Goal: Transaction & Acquisition: Purchase product/service

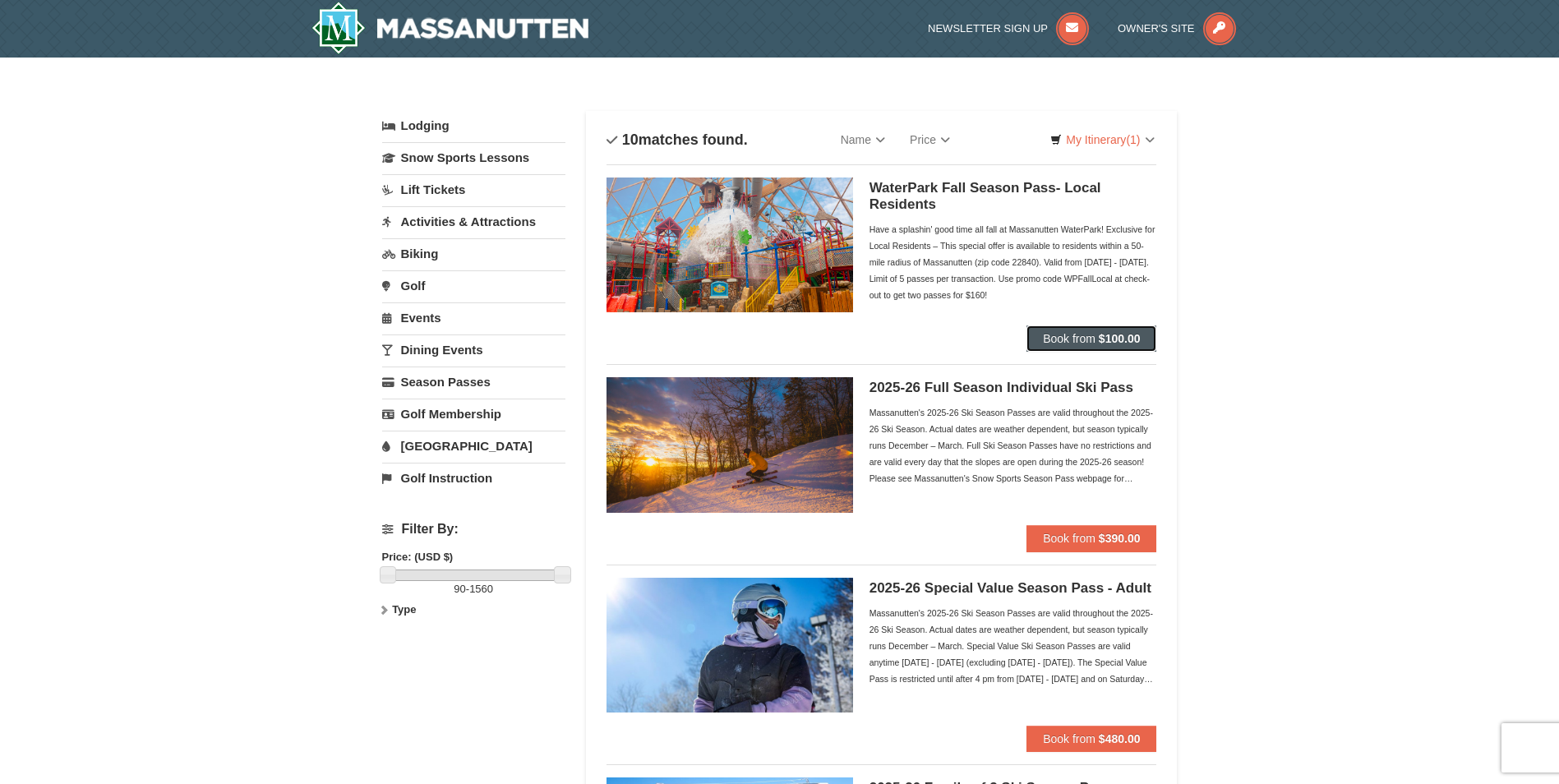
click at [1075, 335] on span "Book from" at bounding box center [1070, 338] width 53 height 13
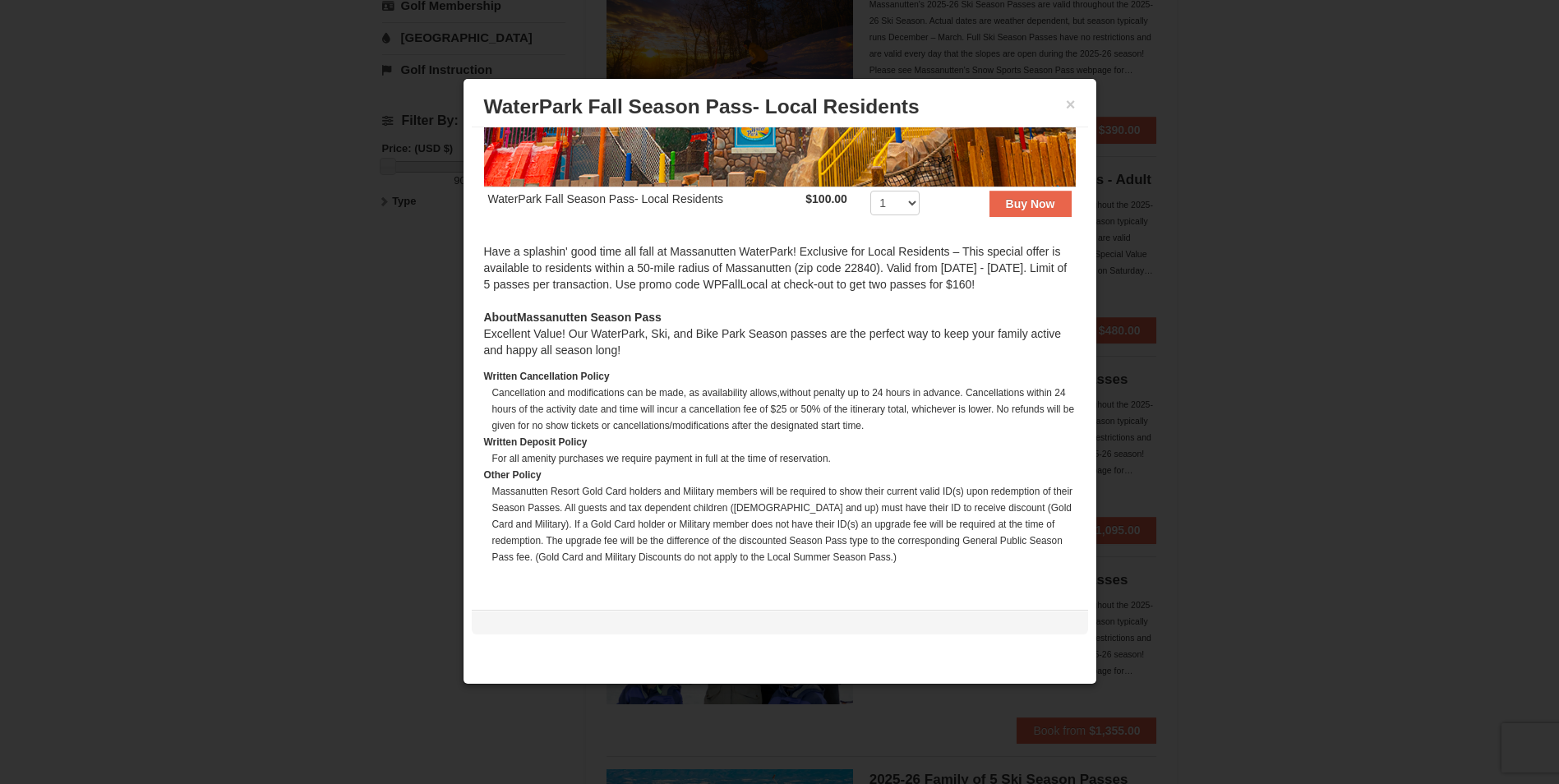
scroll to position [411, 0]
click at [891, 190] on select "1 2 3 4 5 6 7 8 9 10 11 12 13 14 15 16 17 18 19 20 21 22 23 24 25 26 27 28 29 3…" at bounding box center [895, 202] width 50 height 25
select select "2"
click at [870, 190] on select "1 2 3 4 5 6 7 8 9 10 11 12 13 14 15 16 17 18 19 20 21 22 23 24 25 26 27 28 29 3…" at bounding box center [895, 202] width 50 height 25
click at [1023, 197] on strong "Buy Now" at bounding box center [1031, 203] width 50 height 13
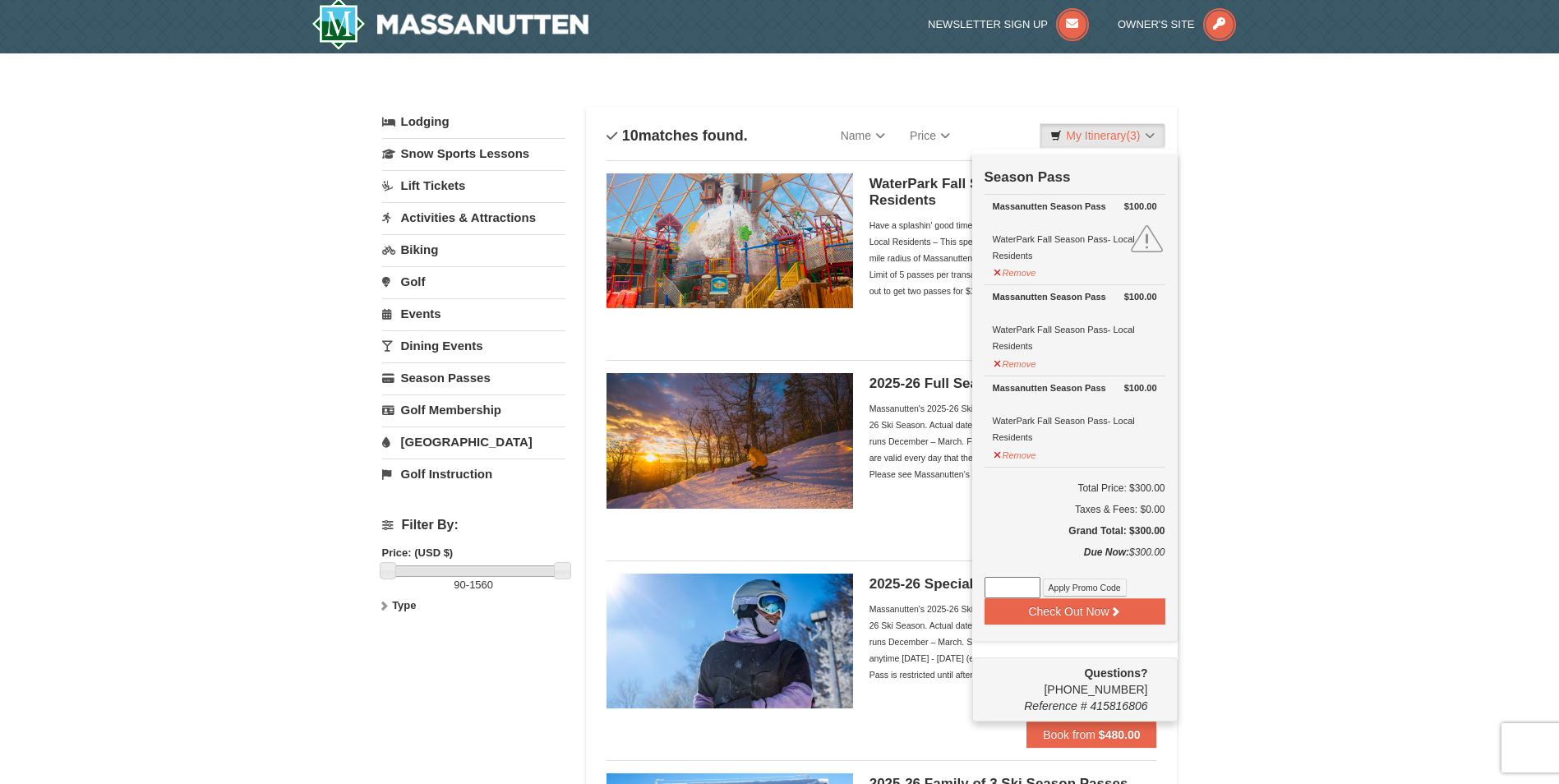
scroll to position [5, 0]
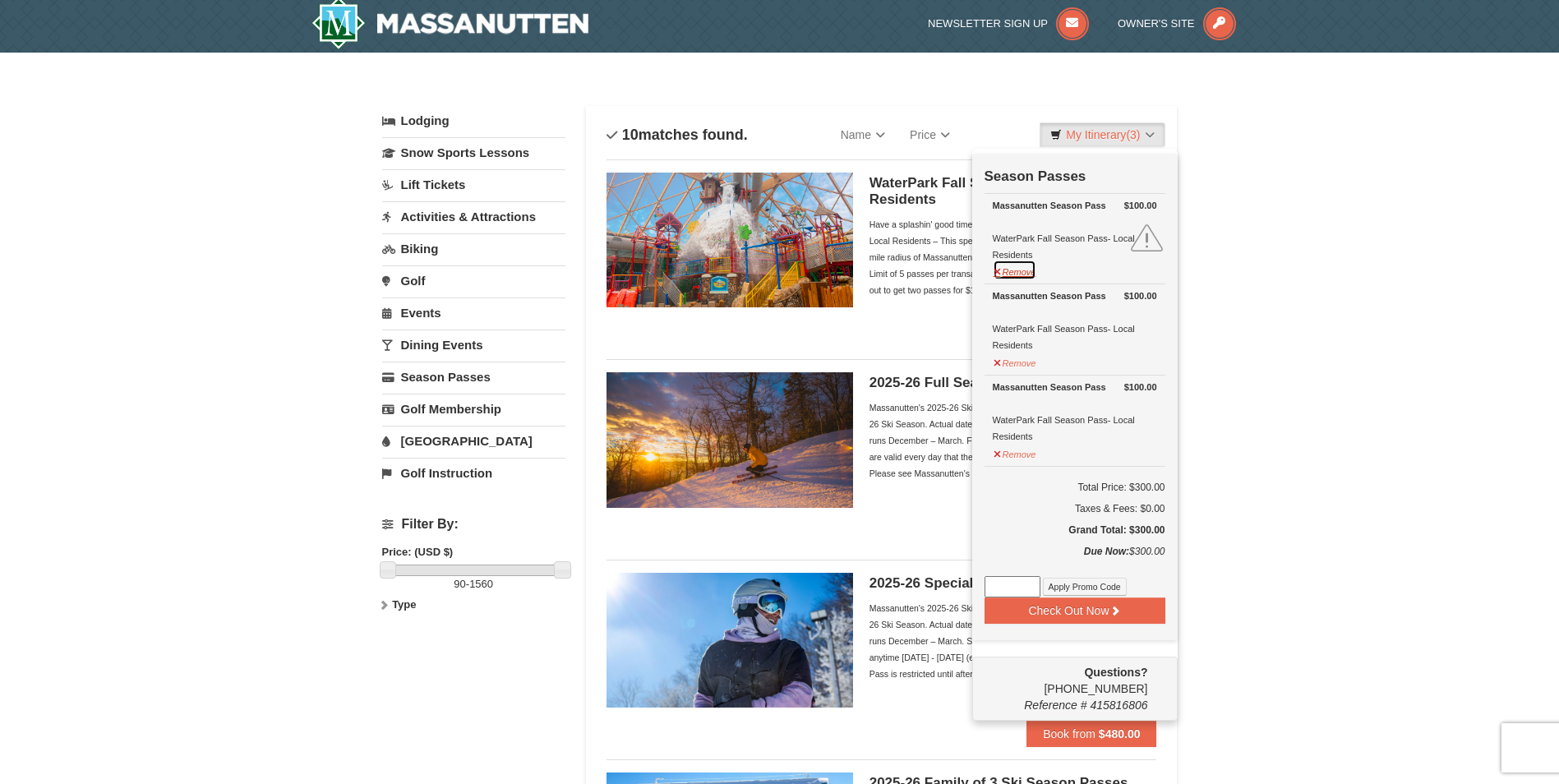
click at [993, 271] on button "Remove" at bounding box center [1015, 270] width 44 height 20
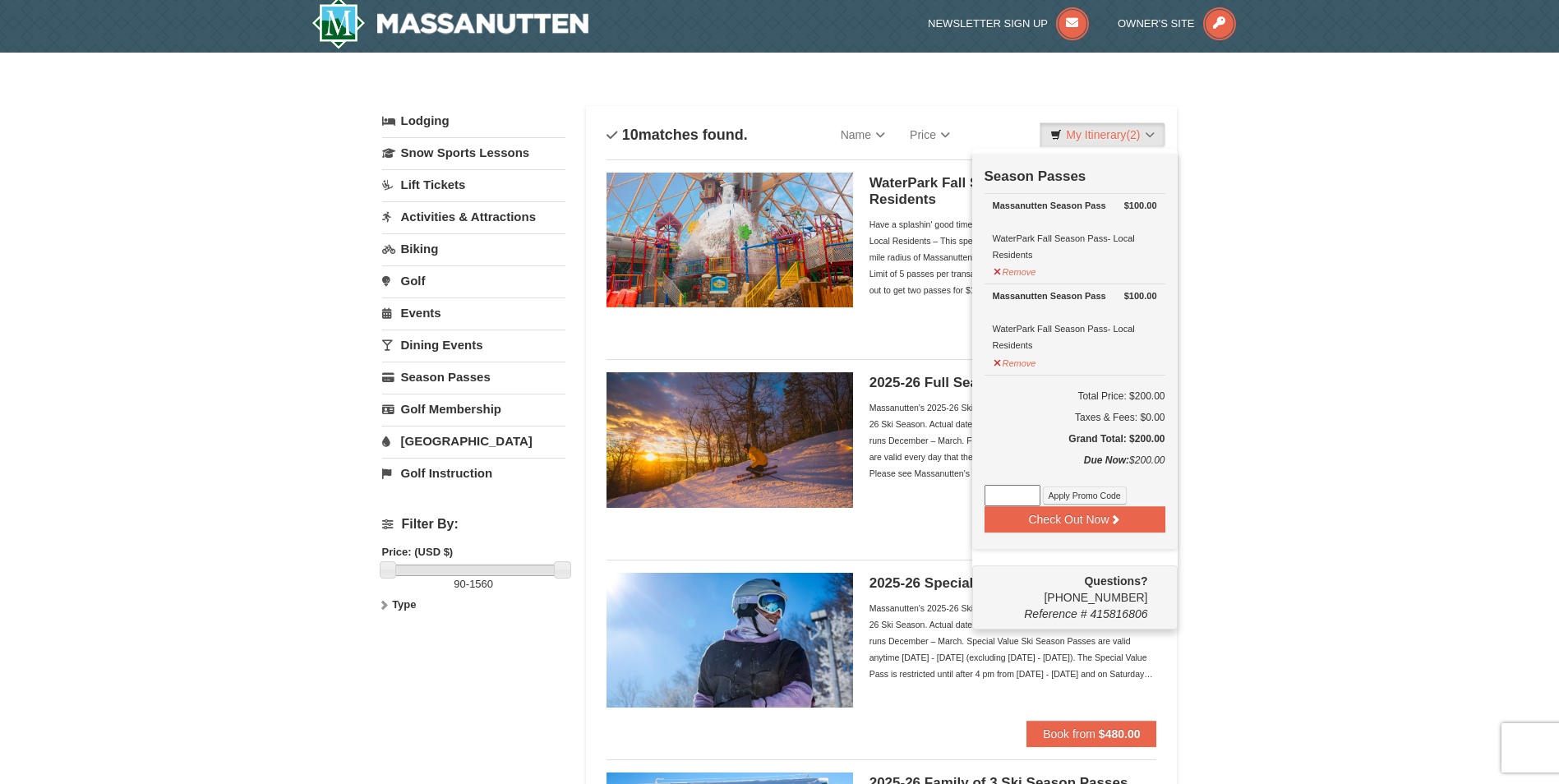
click at [1023, 498] on input at bounding box center [1011, 495] width 56 height 21
type input "WPFallLocal"
click at [1064, 489] on button "Apply Promo Code" at bounding box center [1085, 495] width 84 height 18
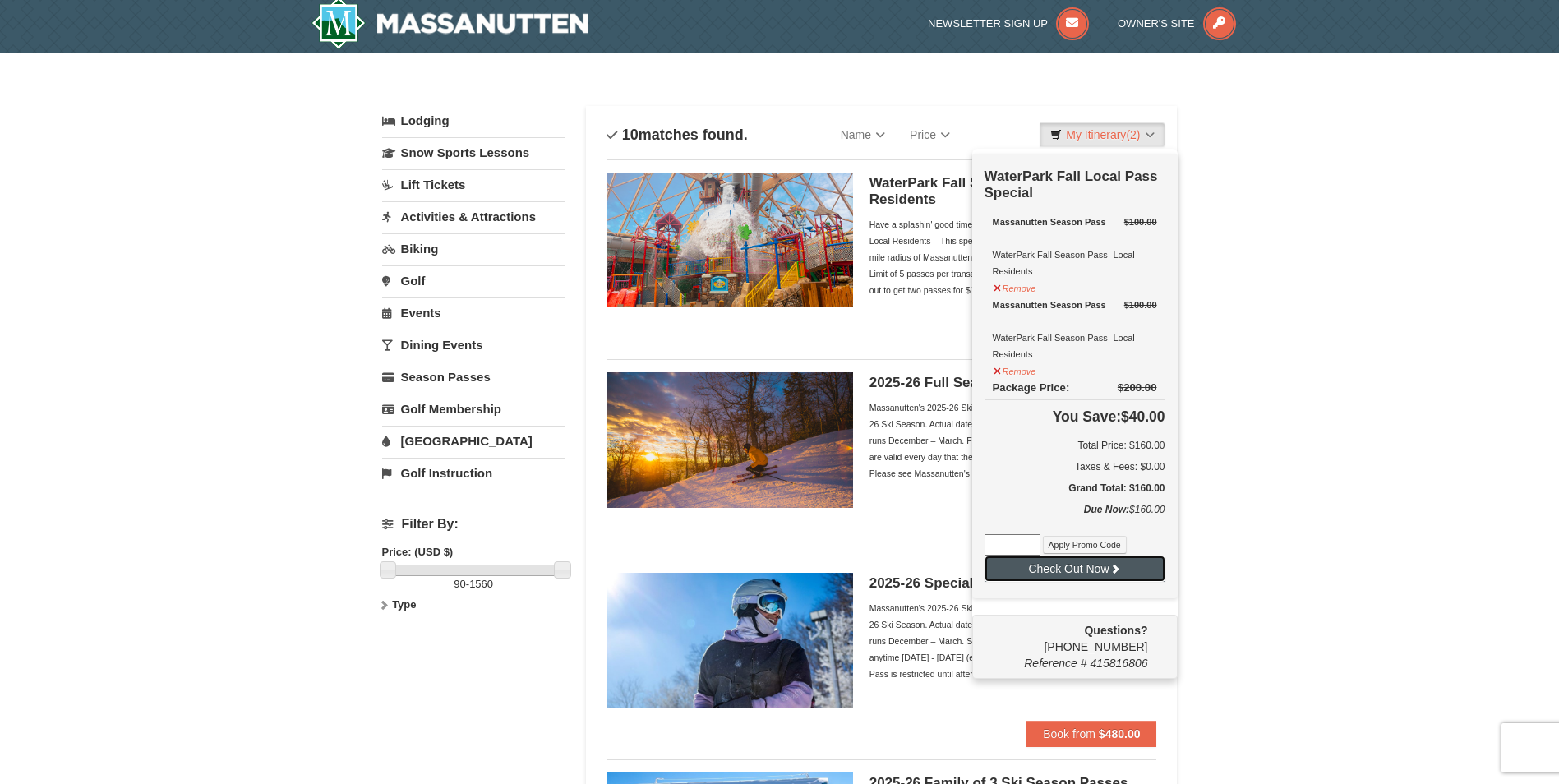
click at [1067, 572] on button "Check Out Now" at bounding box center [1075, 568] width 181 height 26
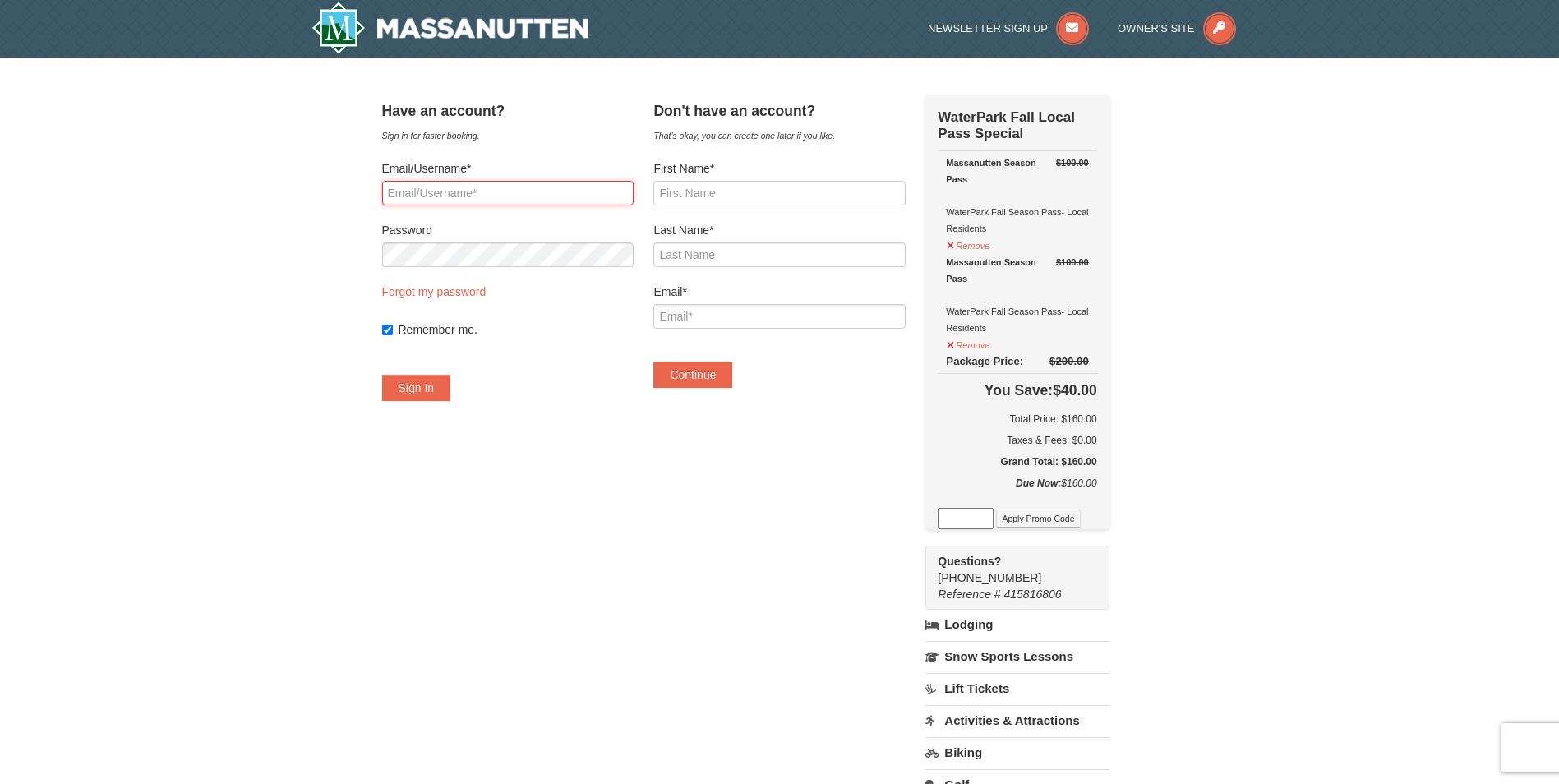
click at [589, 203] on input "Email/Username*" at bounding box center [507, 193] width 251 height 25
click at [355, 462] on div "× Have an account? Sign in for faster booking. Email/Username* Password Forgot …" at bounding box center [779, 551] width 1559 height 987
click at [393, 326] on input "Remember me." at bounding box center [387, 330] width 11 height 11
checkbox input "false"
click at [760, 191] on input "First Name*" at bounding box center [779, 193] width 251 height 25
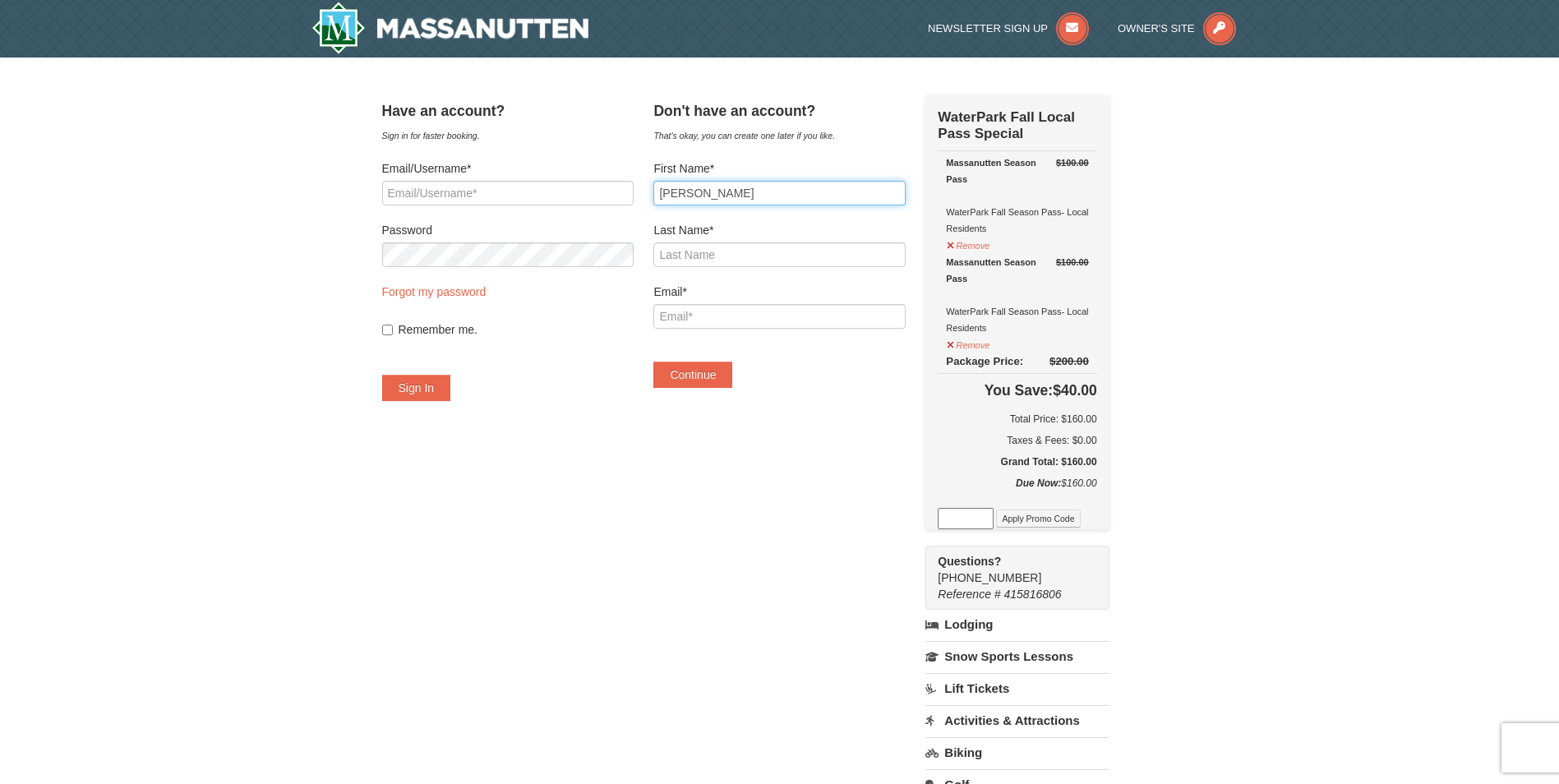
type input "Teressa"
type input "Morris"
click at [680, 313] on input "Email*" at bounding box center [779, 316] width 251 height 25
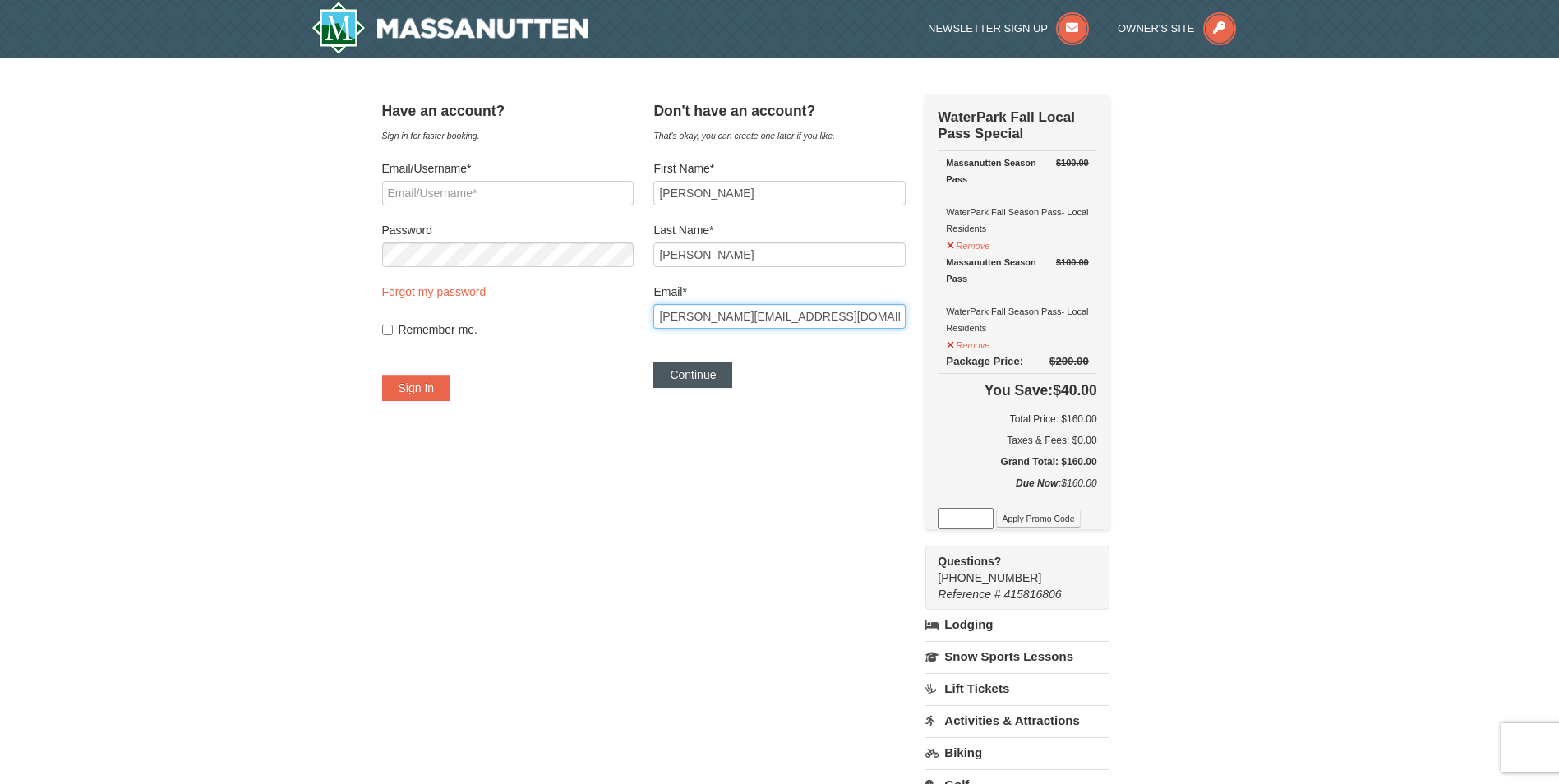
type input "teresa@gmail.com"
click at [718, 377] on button "Continue" at bounding box center [693, 374] width 79 height 26
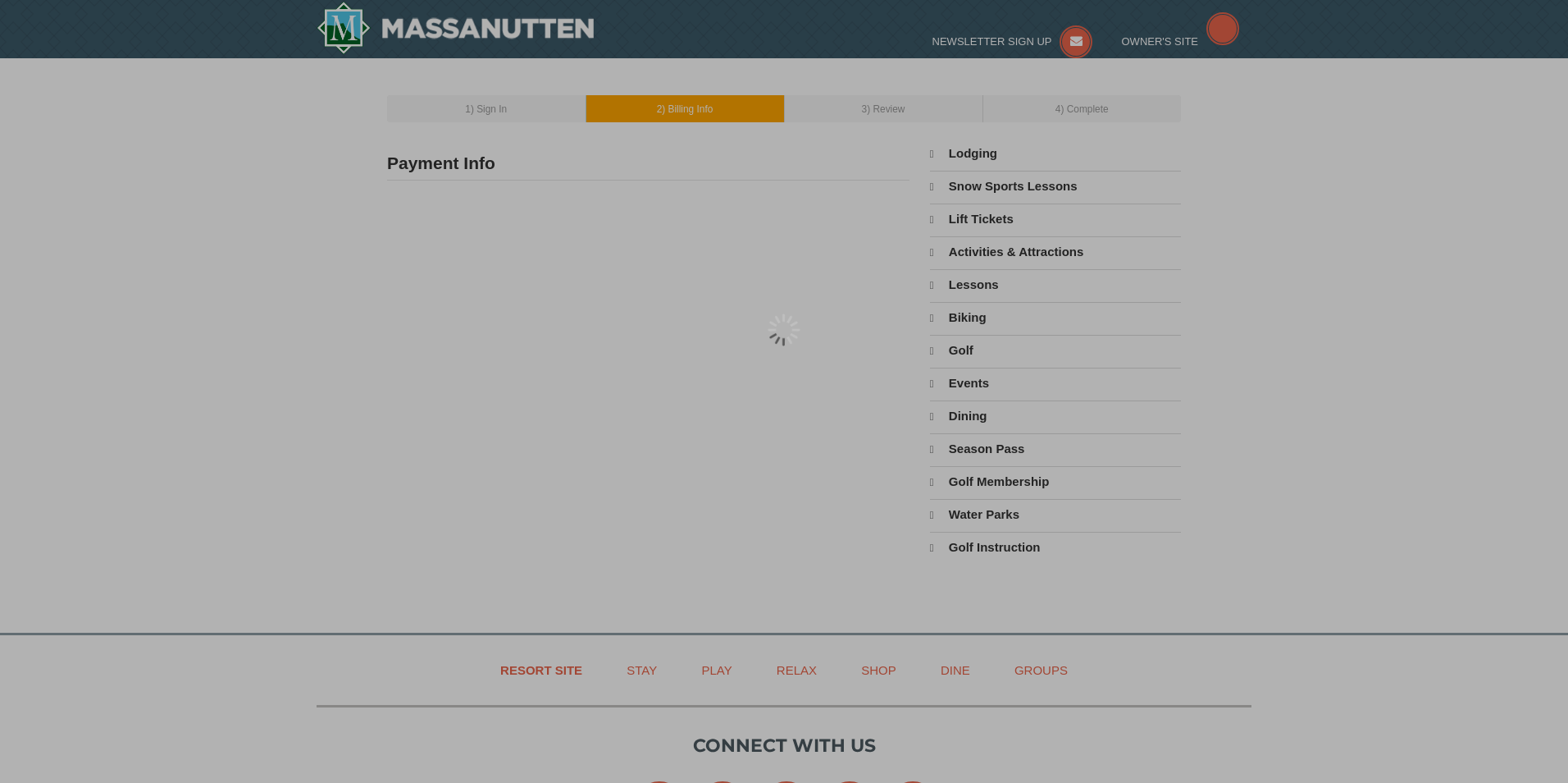
type input "Teressa Morris"
type input "teresa@gmail.com"
select select "9"
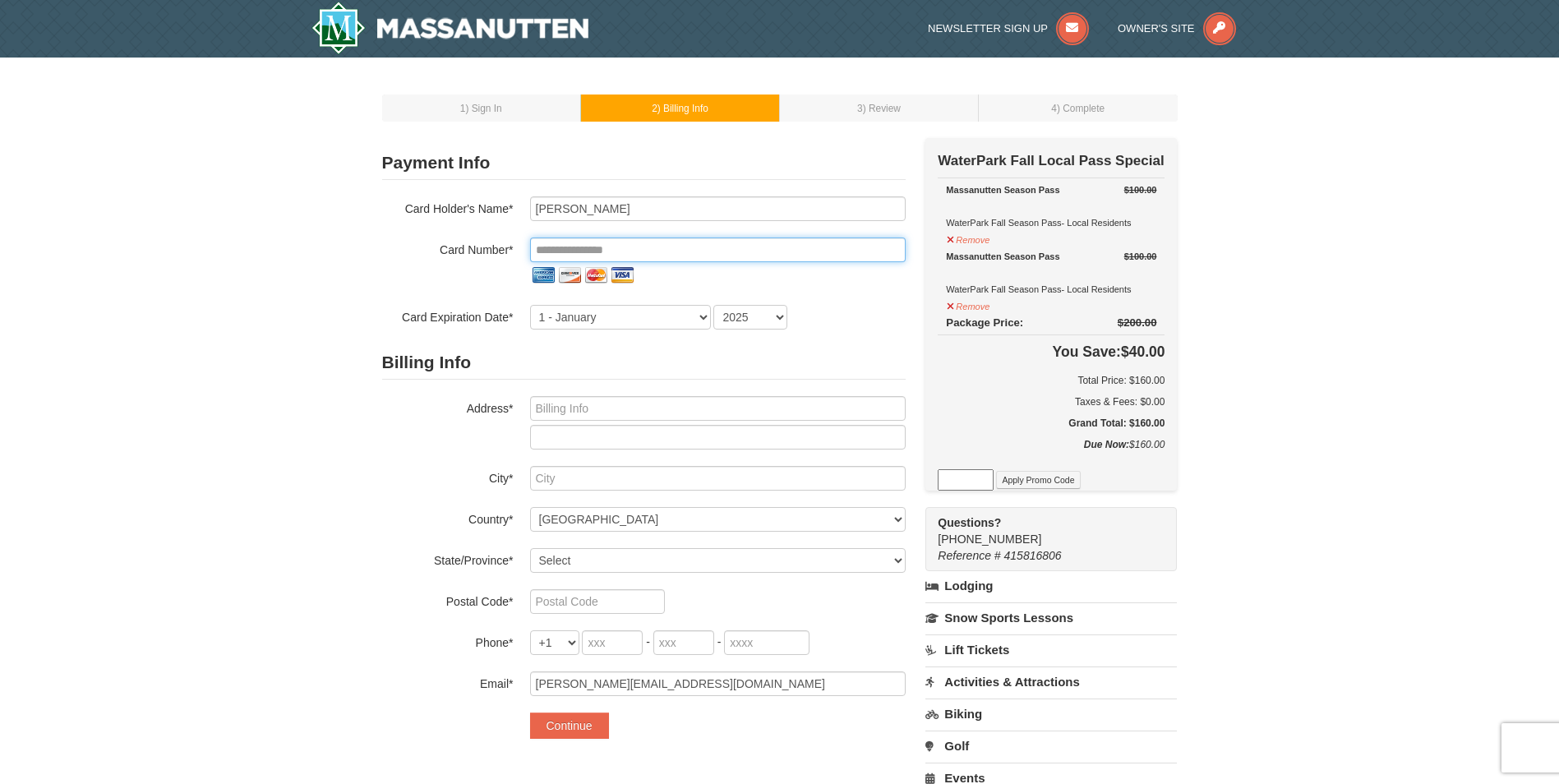
click at [793, 256] on input "tel" at bounding box center [718, 249] width 376 height 25
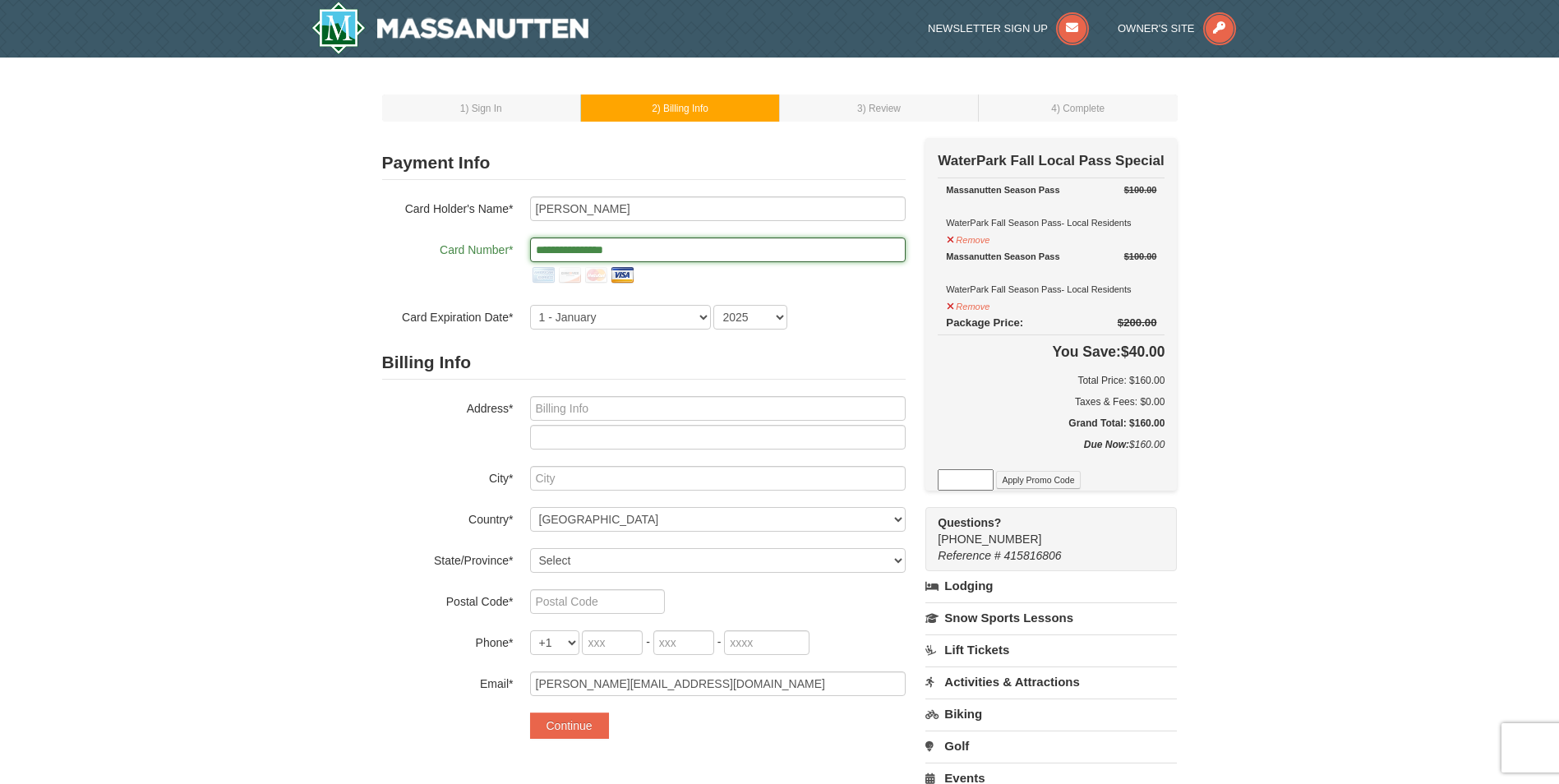
type input "**********"
click at [677, 309] on select "1 - January 2 - February 3 - March 4 - April 5 - May 6 - June 7 - July 8 - Augu…" at bounding box center [621, 317] width 181 height 25
select select "5"
click at [530, 305] on select "1 - January 2 - February 3 - March 4 - April 5 - May 6 - June 7 - July 8 - Augu…" at bounding box center [621, 317] width 181 height 25
click at [773, 313] on select "2025 2026 2027 2028 2029 2030 2031 2032 2033 2034" at bounding box center [750, 317] width 74 height 25
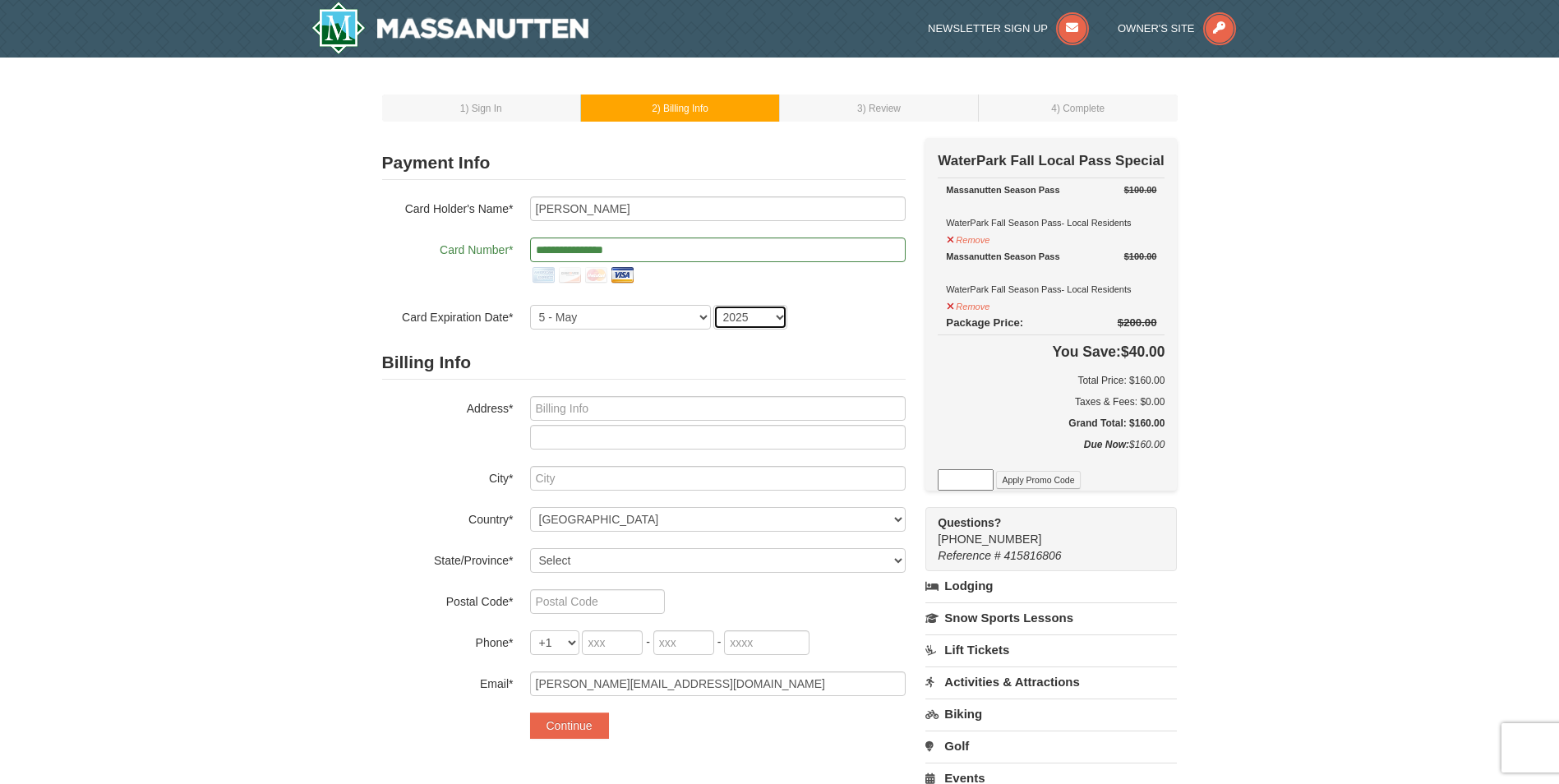
select select "2030"
click at [713, 305] on select "2025 2026 2027 2028 2029 2030 2031 2032 2033 2034" at bounding box center [750, 317] width 74 height 25
click at [648, 358] on h2 "Billing Info" at bounding box center [643, 362] width 524 height 33
click at [370, 523] on div "1 ) Sign In 2 ) Billing Info 3 ) Review ) Complete ×" at bounding box center [780, 532] width 829 height 916
click at [702, 413] on input "text" at bounding box center [718, 408] width 376 height 25
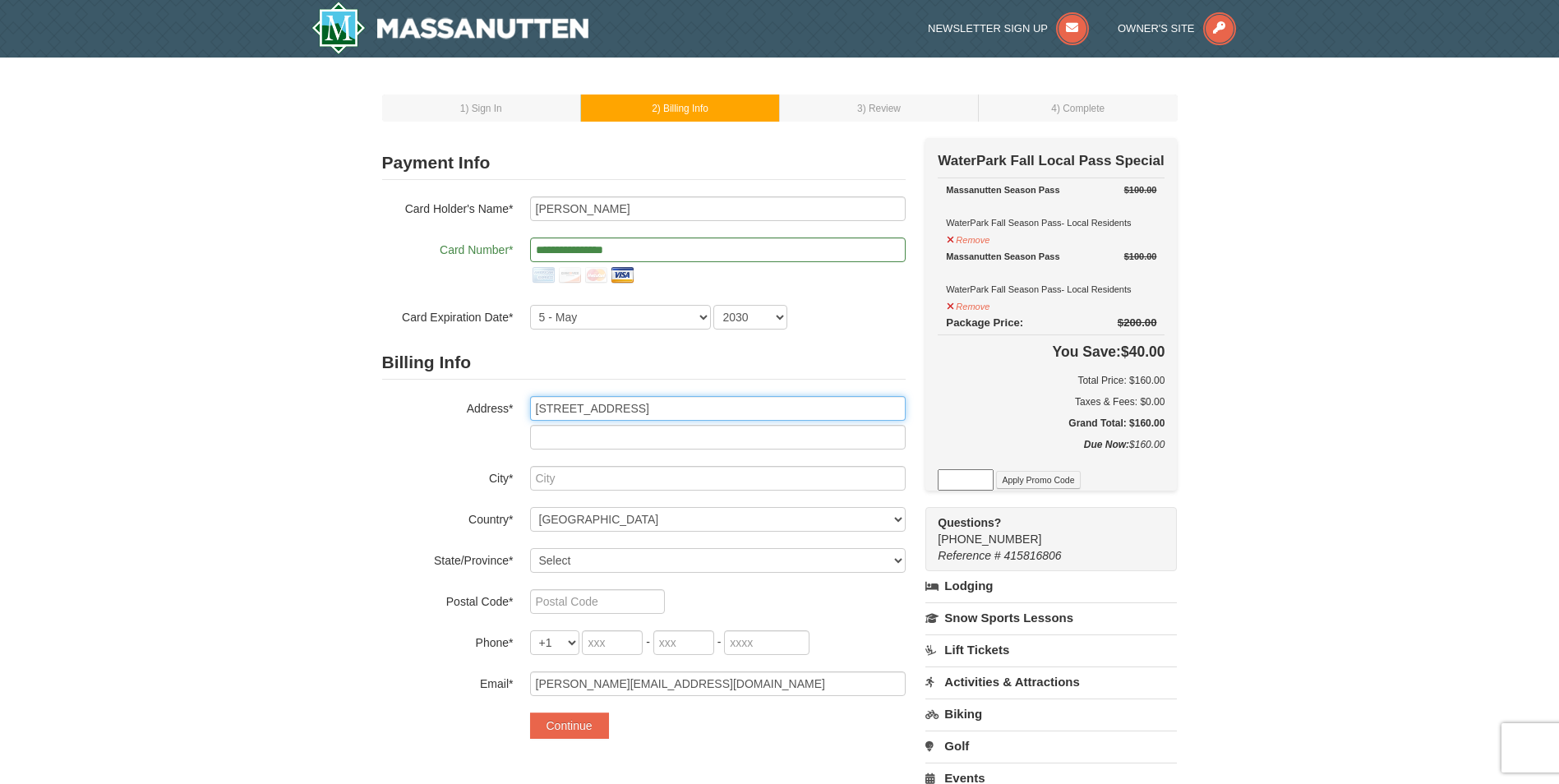
click at [556, 412] on input "104 Dayton VA 22821" at bounding box center [718, 408] width 376 height 25
click at [536, 412] on input "104 Dayton VA 22821" at bounding box center [718, 408] width 376 height 25
type input "PO box 104 Dayton VA 22821"
click at [97, 596] on div "1 ) Sign In 2 ) Billing Info 3 ) Review ) Complete ×" at bounding box center [779, 531] width 1559 height 949
click at [549, 480] on input "text" at bounding box center [718, 477] width 376 height 25
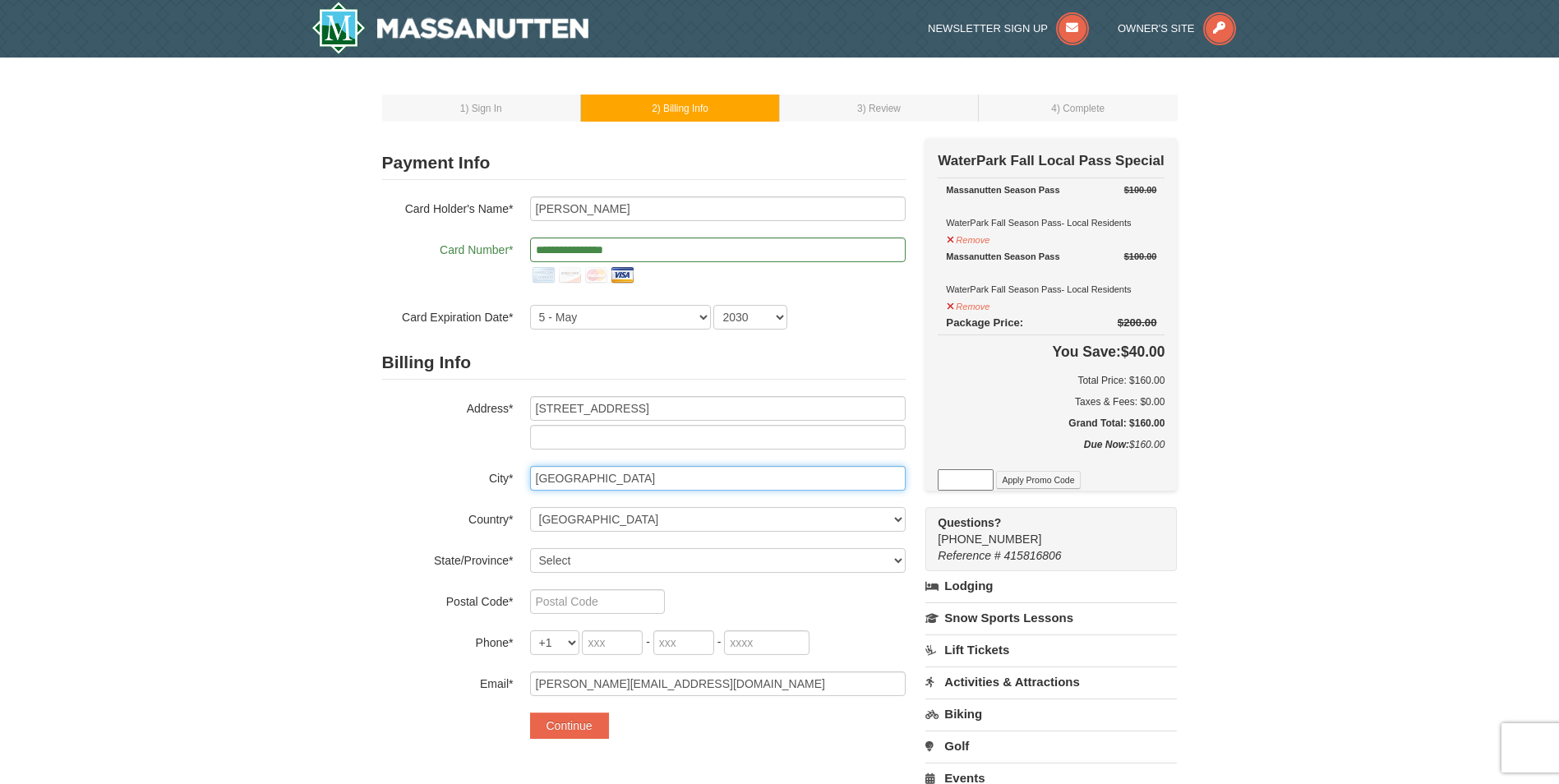
type input "Dayton"
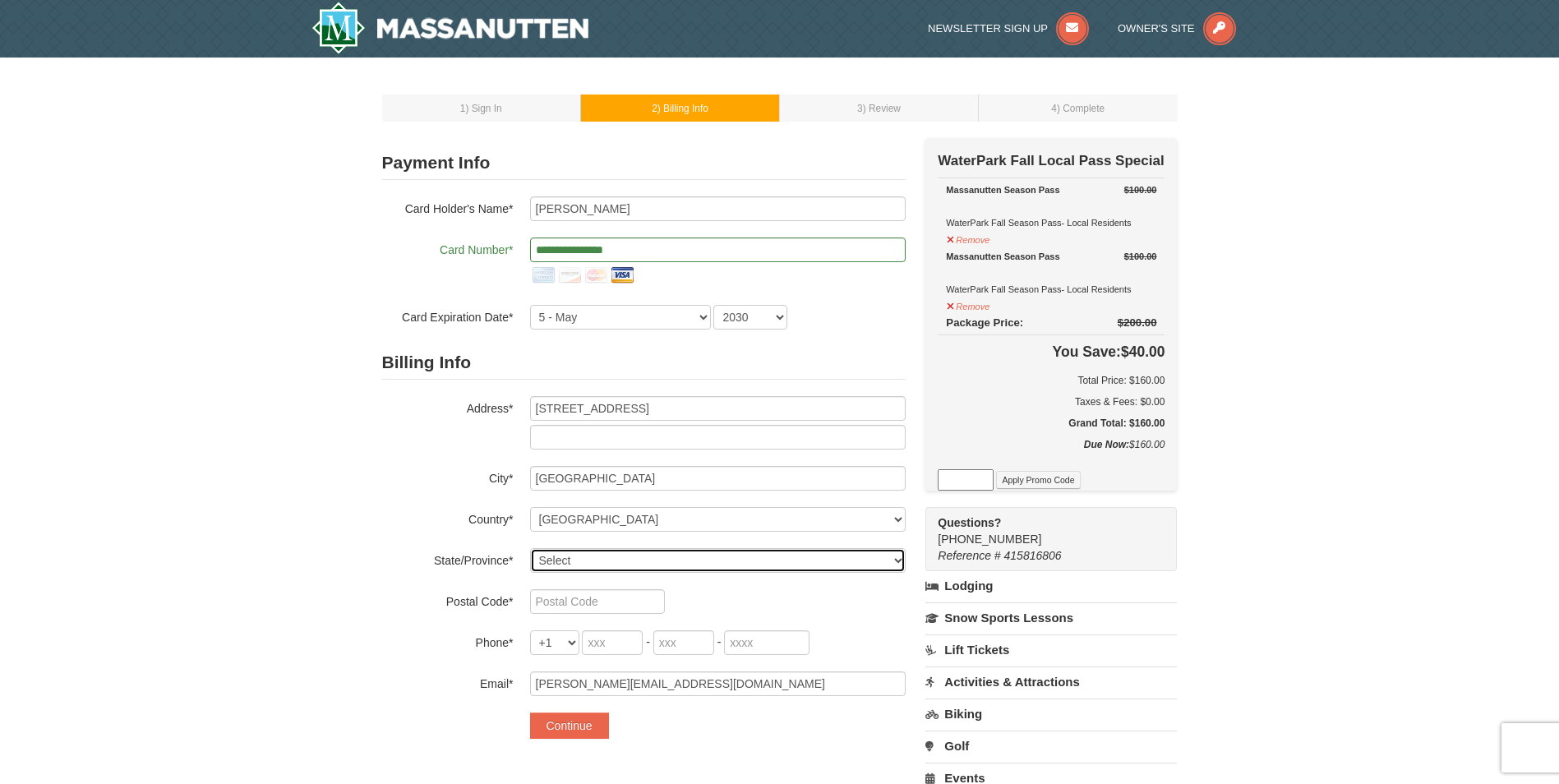
click at [602, 552] on select "Select Alabama Alaska American Samoa Arizona Arkansas California Colorado Conne…" at bounding box center [718, 560] width 376 height 25
select select "VA"
click at [530, 548] on select "Select Alabama Alaska American Samoa Arizona Arkansas California Colorado Conne…" at bounding box center [718, 560] width 376 height 25
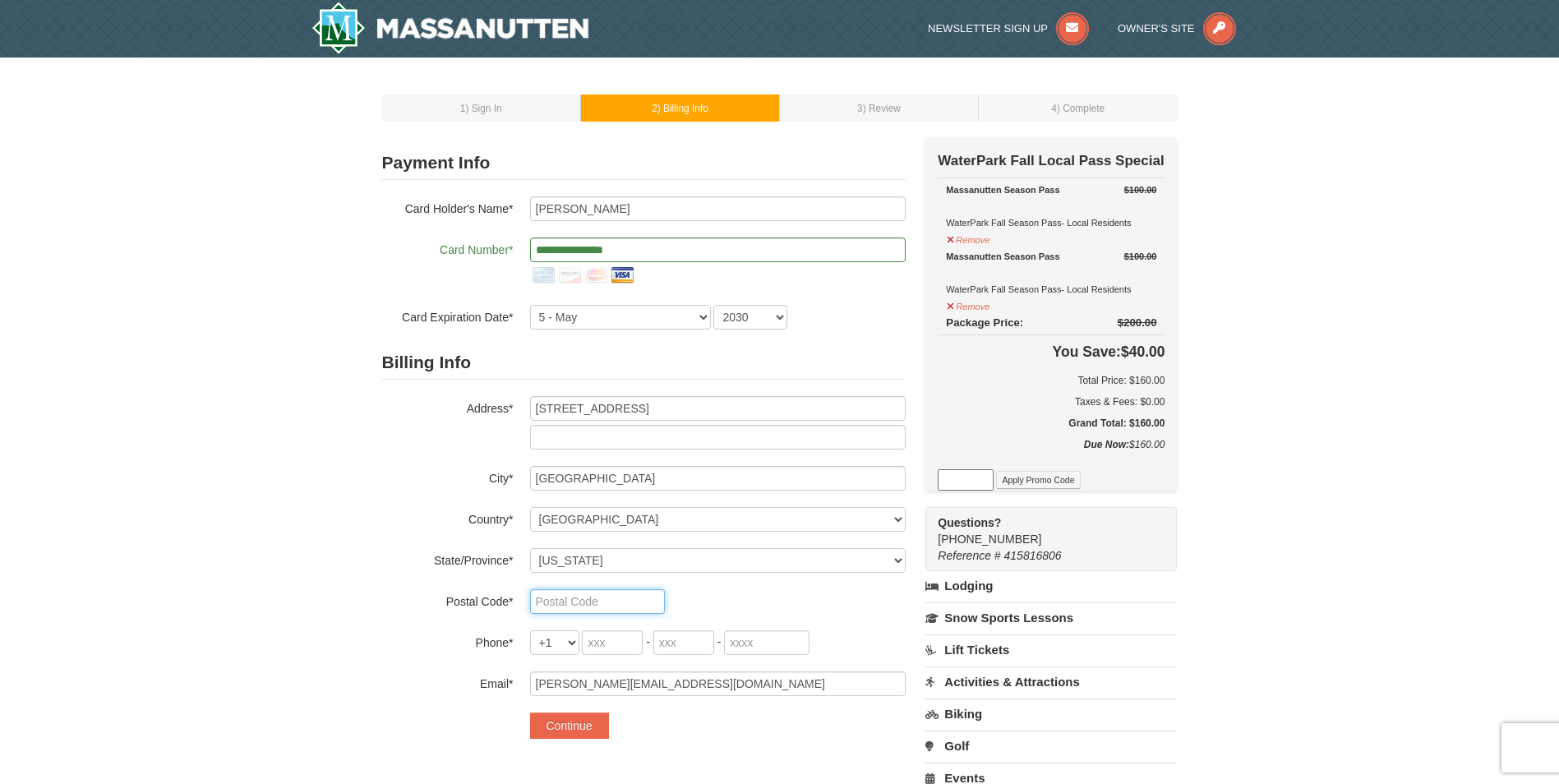
click at [591, 600] on input "text" at bounding box center [598, 601] width 135 height 25
type input "22821"
click at [630, 641] on input "tel" at bounding box center [612, 642] width 61 height 25
type input "540"
type input "820"
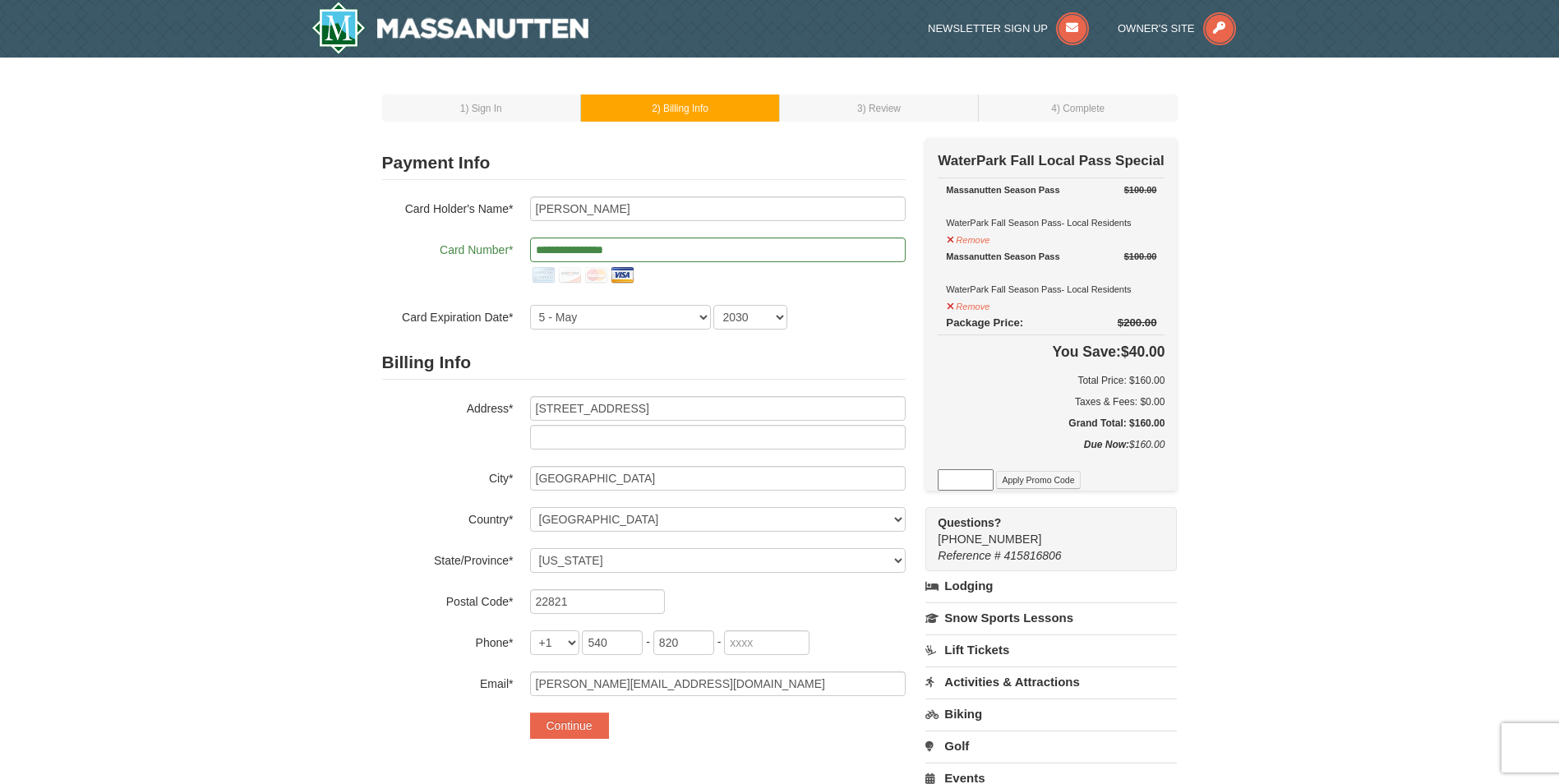
click at [319, 685] on div "1 ) Sign In 2 ) Billing Info 3 ) Review ) Complete ×" at bounding box center [779, 531] width 1559 height 949
click at [550, 725] on button "Continue" at bounding box center [570, 725] width 79 height 26
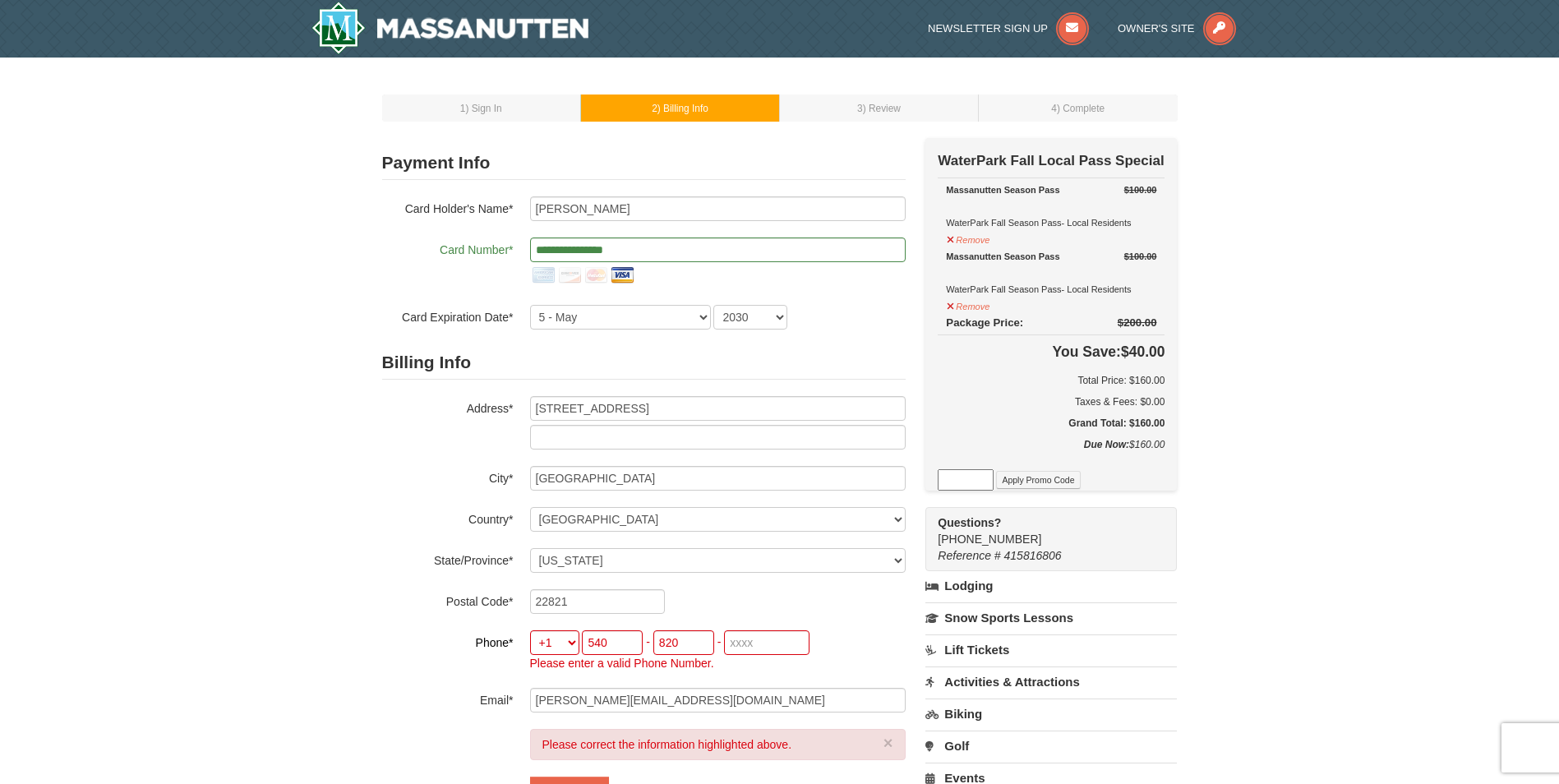
click at [404, 674] on div "Billing Info Address* PO box 104 Dayton VA 22821 City* Dayton Country* ----- Se…" at bounding box center [643, 529] width 524 height 366
click at [752, 639] on input "tel" at bounding box center [767, 642] width 85 height 25
type input "9096"
click at [330, 682] on div "1 ) Sign In 2 ) Billing Info 3 ) Review ) Complete ×" at bounding box center [779, 531] width 1559 height 949
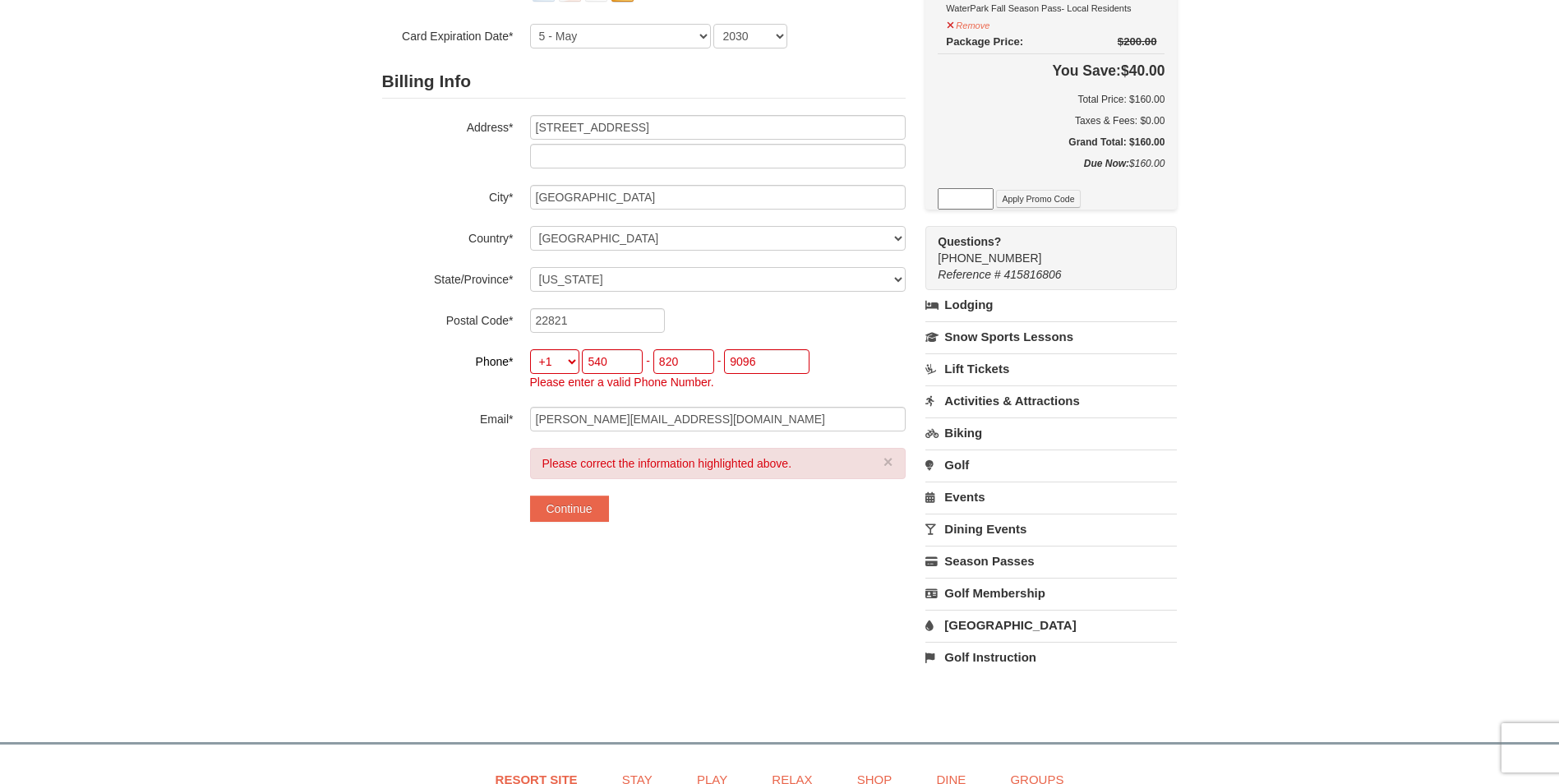
scroll to position [329, 0]
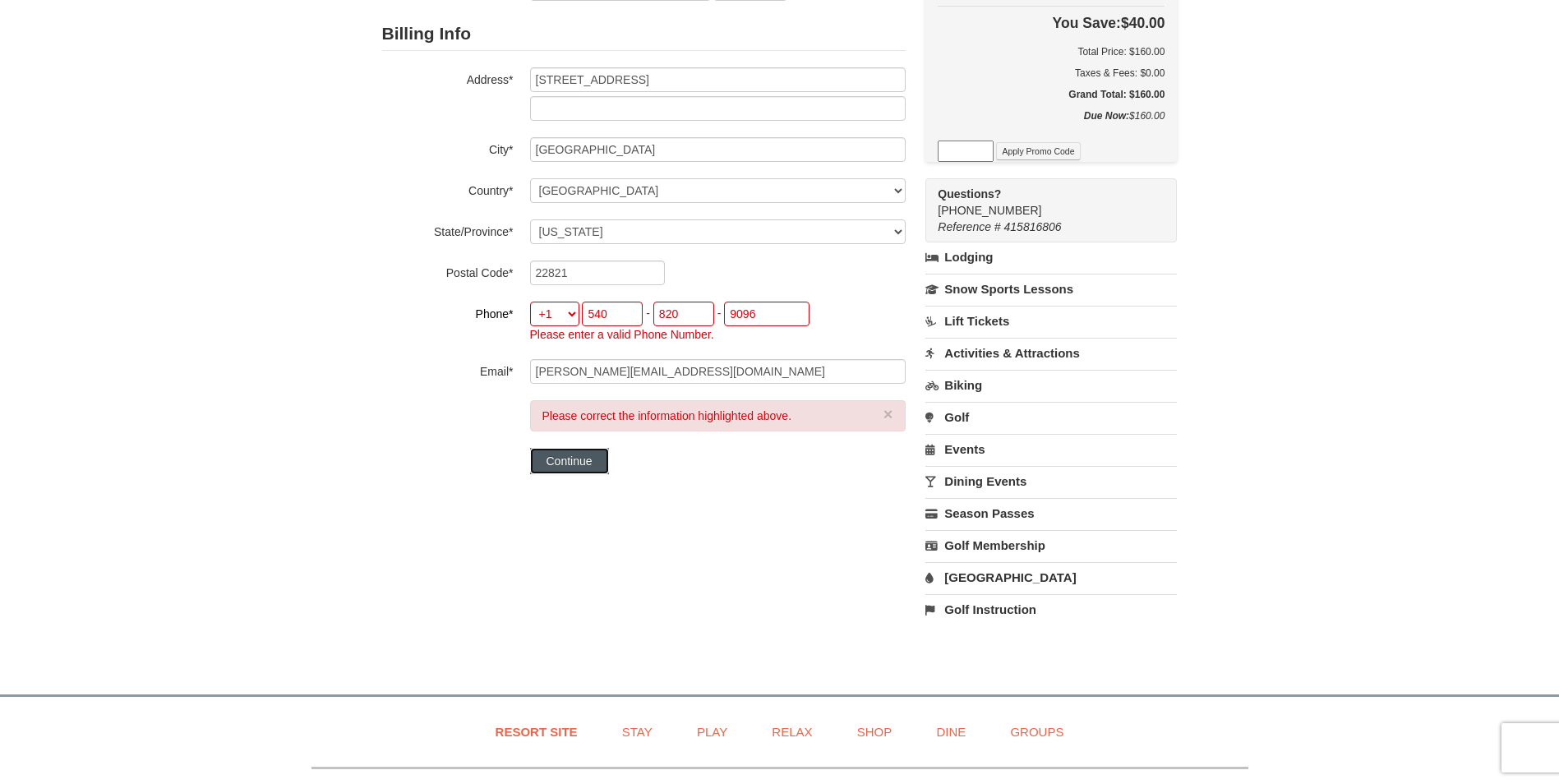
click at [597, 456] on button "Continue" at bounding box center [570, 460] width 79 height 26
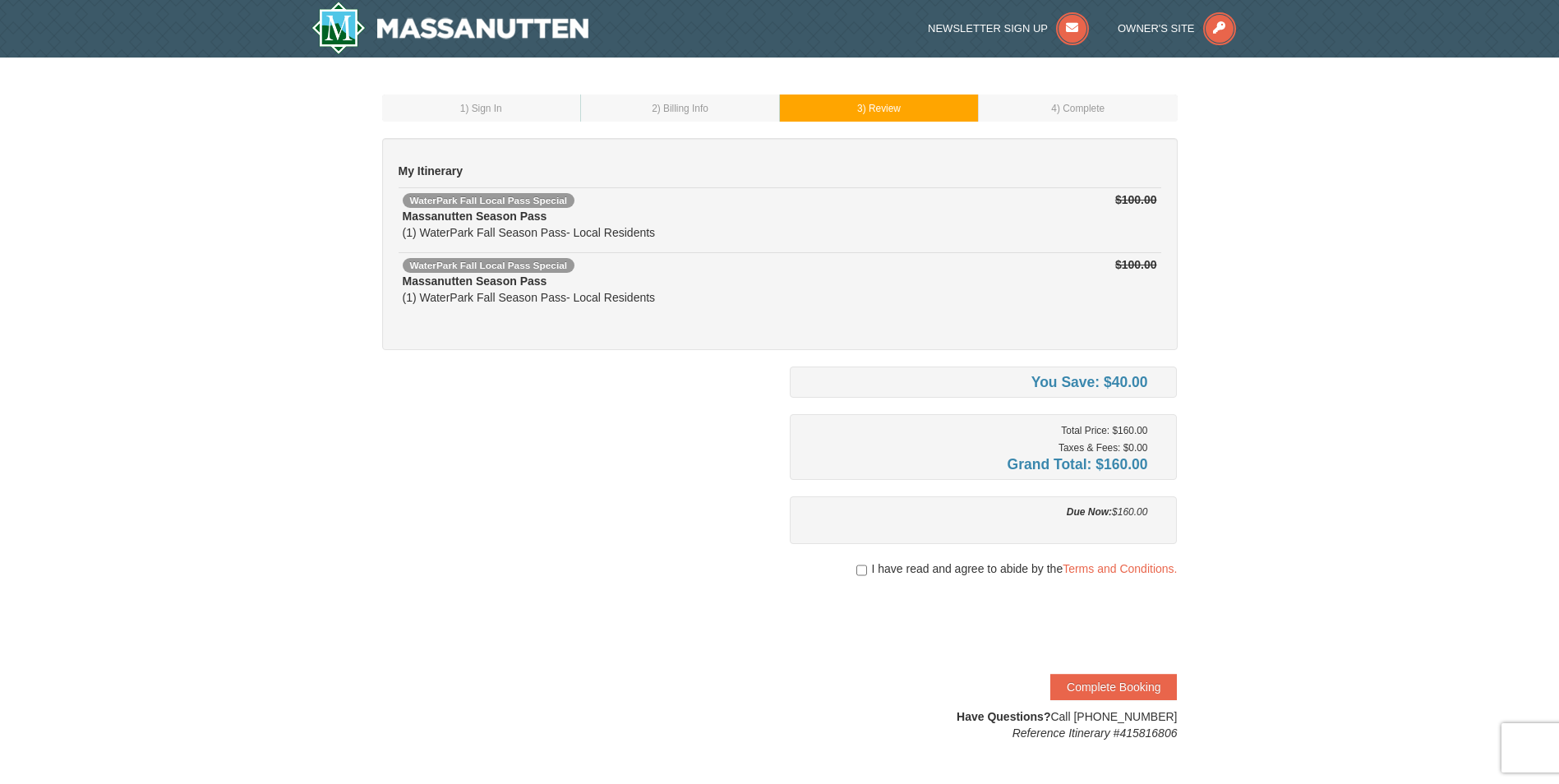
drag, startPoint x: 1344, startPoint y: 271, endPoint x: 1325, endPoint y: 288, distance: 25.5
click at [1344, 271] on div "1 ) Sign In 2 ) Billing Info 3 ) Review ) Complete ×" at bounding box center [779, 418] width 1559 height 721
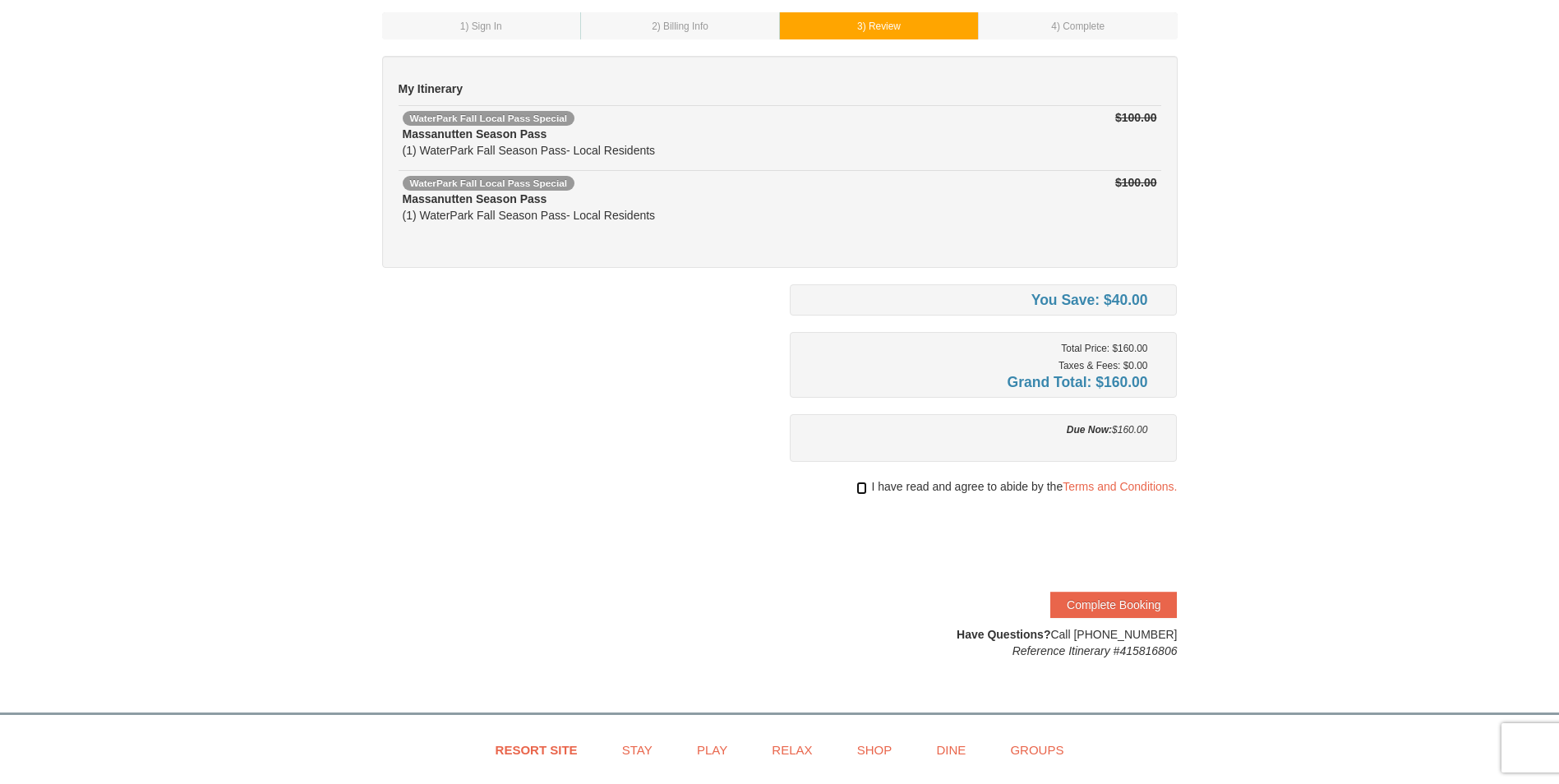
click at [858, 486] on input "checkbox" at bounding box center [861, 488] width 11 height 13
checkbox input "true"
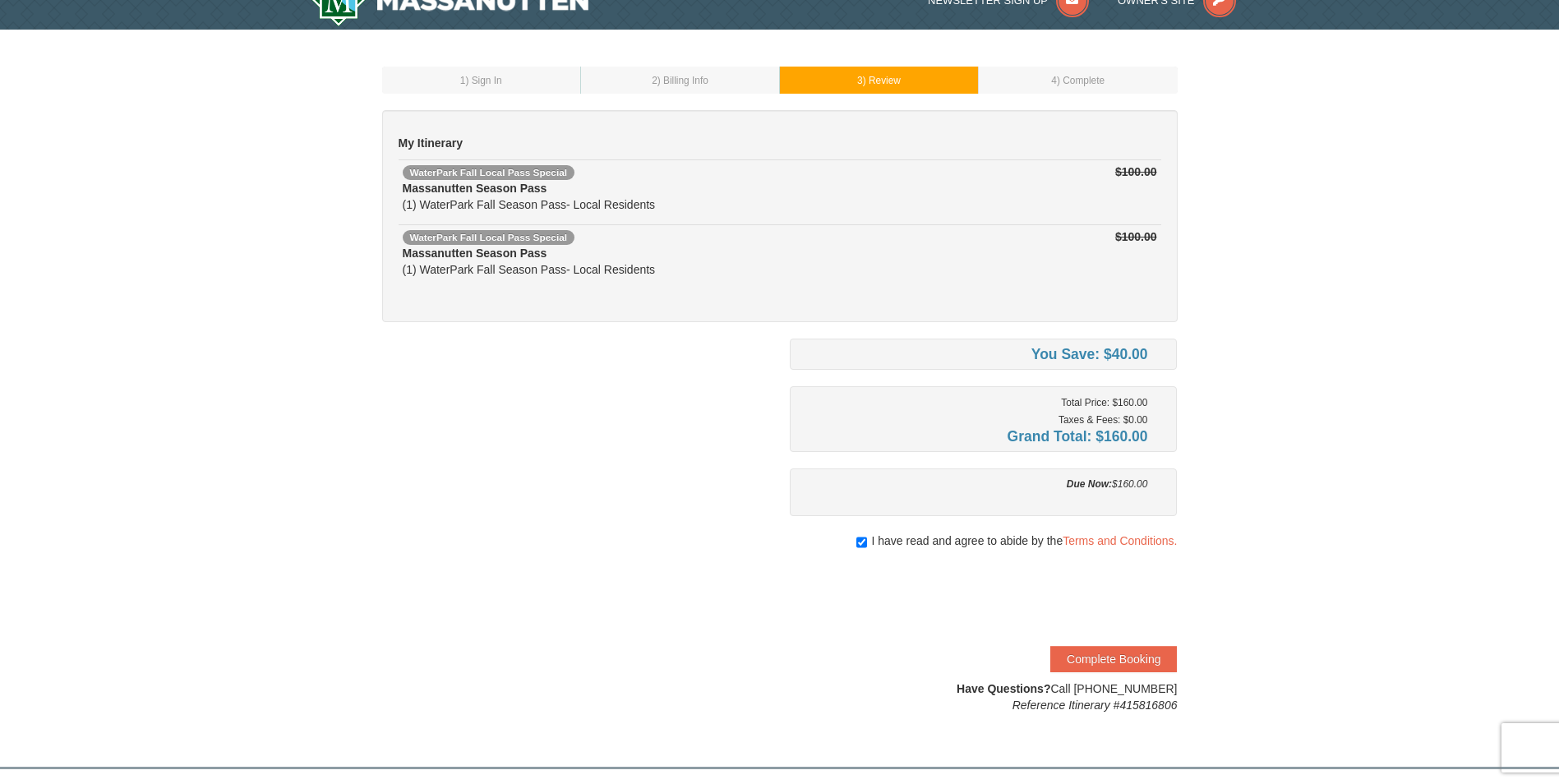
scroll to position [0, 0]
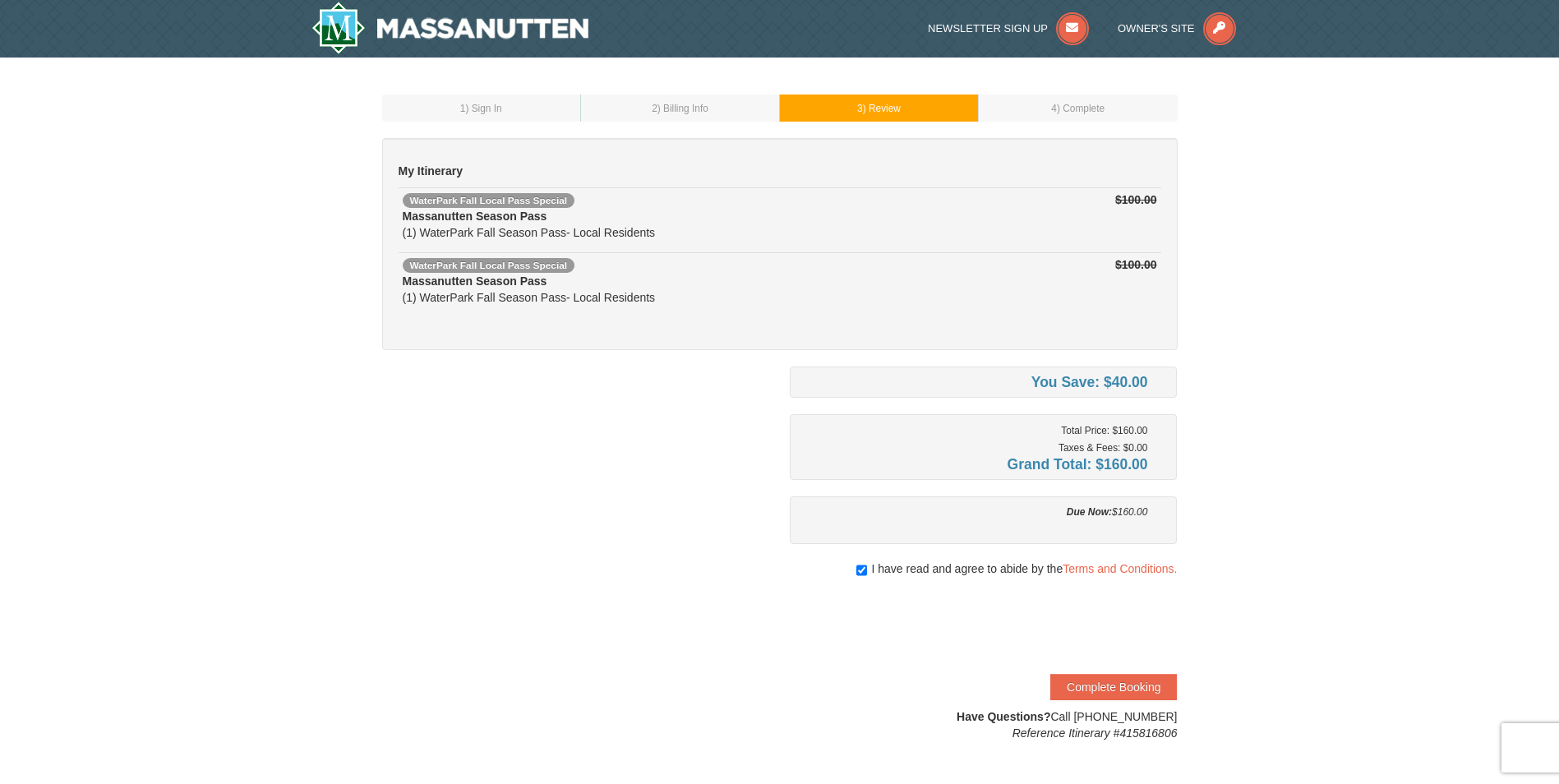
click at [531, 120] on td "1 ) Sign In" at bounding box center [481, 108] width 199 height 27
drag, startPoint x: 814, startPoint y: 79, endPoint x: 978, endPoint y: 54, distance: 165.9
click at [903, 67] on div "1 ) Sign In 2 ) Billing Info 3 ) Review ) Complete ×" at bounding box center [779, 418] width 1559 height 721
click at [1099, 687] on button "Complete Booking" at bounding box center [1113, 687] width 126 height 26
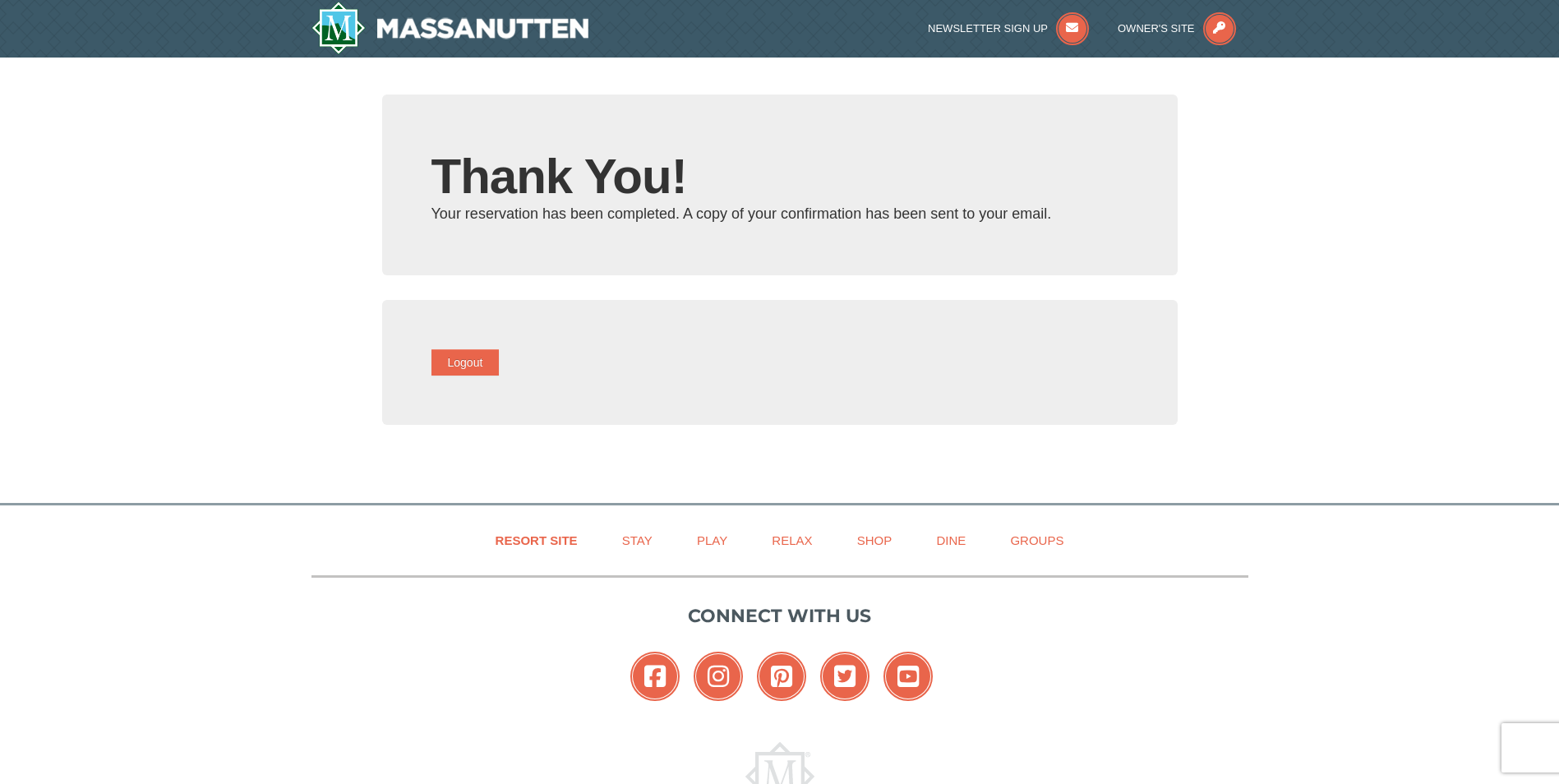
type input "teresa@gmail.com"
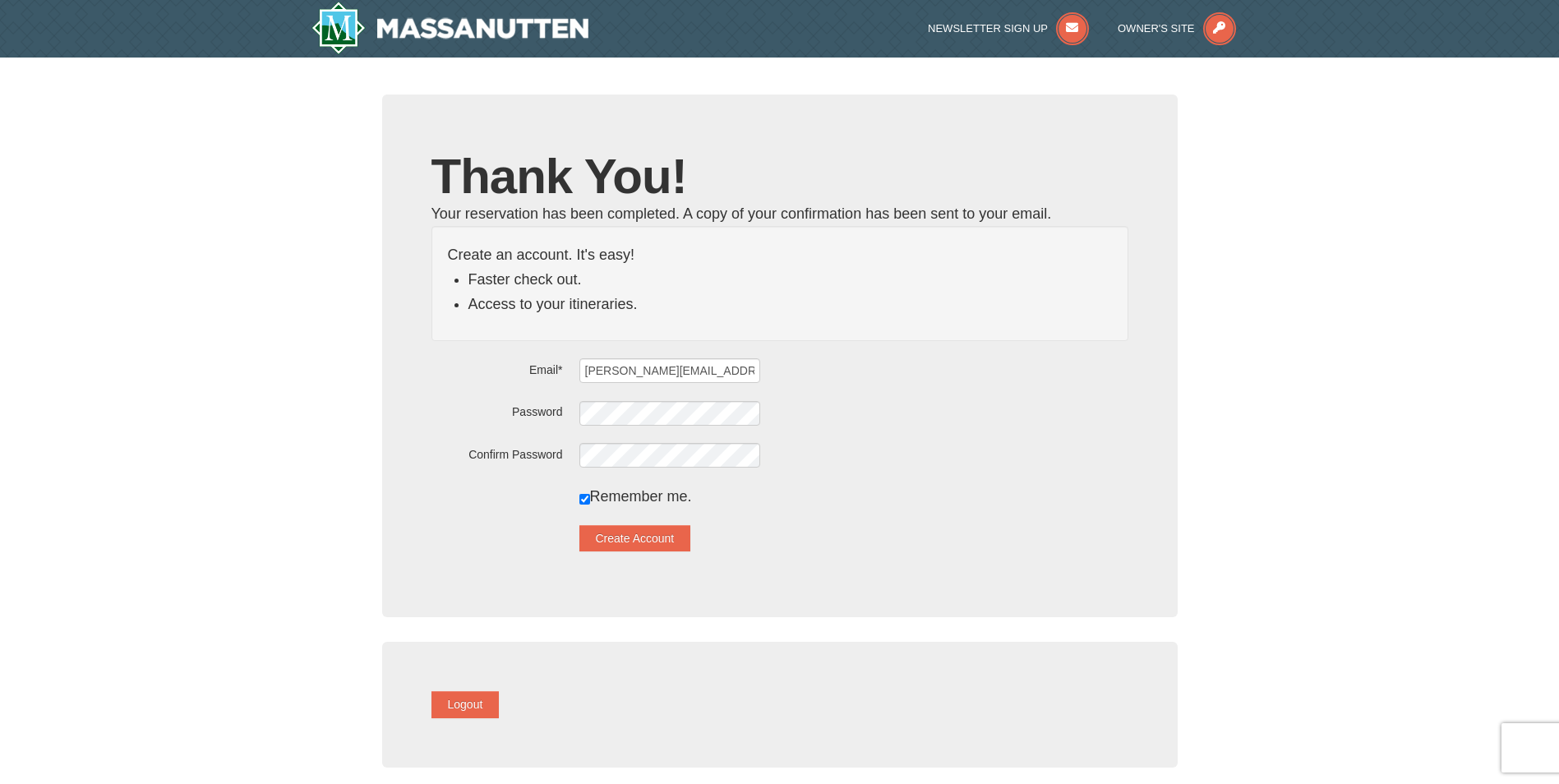
click at [596, 501] on div "Remember me." at bounding box center [780, 496] width 697 height 25
click at [463, 703] on button "Logout" at bounding box center [466, 704] width 68 height 26
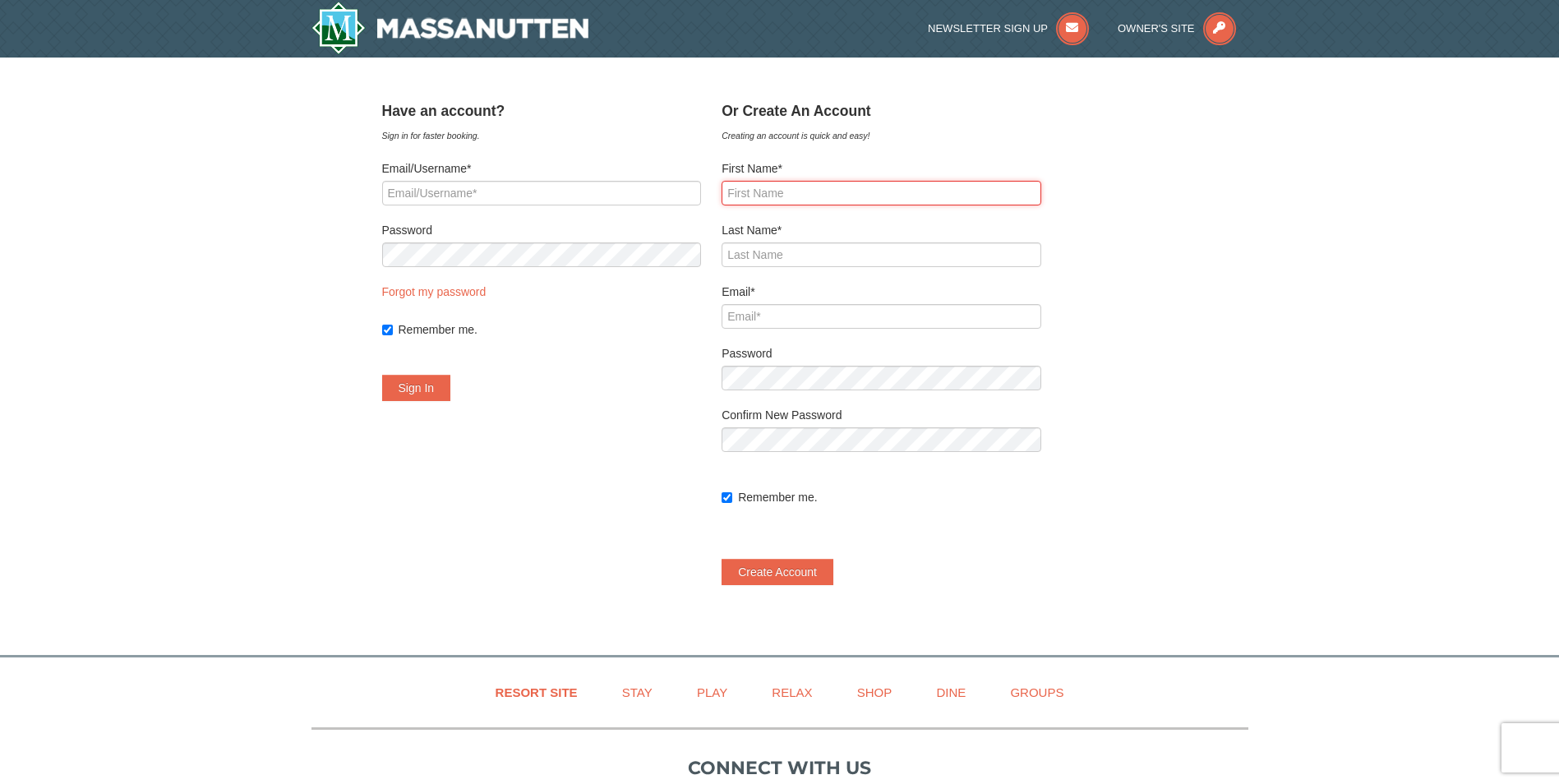
click at [837, 185] on input "First Name*" at bounding box center [882, 193] width 319 height 25
click at [622, 405] on div "Have an account? Sign in for faster booking. Email/Username* Password Forgot my…" at bounding box center [542, 256] width 319 height 323
click at [854, 212] on form "First Name* Last Name* Email* Password Confirm New Password Remember me." at bounding box center [882, 372] width 319 height 424
click at [844, 195] on input "First Name*" at bounding box center [882, 193] width 319 height 25
click at [564, 370] on form "Email/Username* Password Forgot my password Remember me. Sign In" at bounding box center [542, 281] width 319 height 241
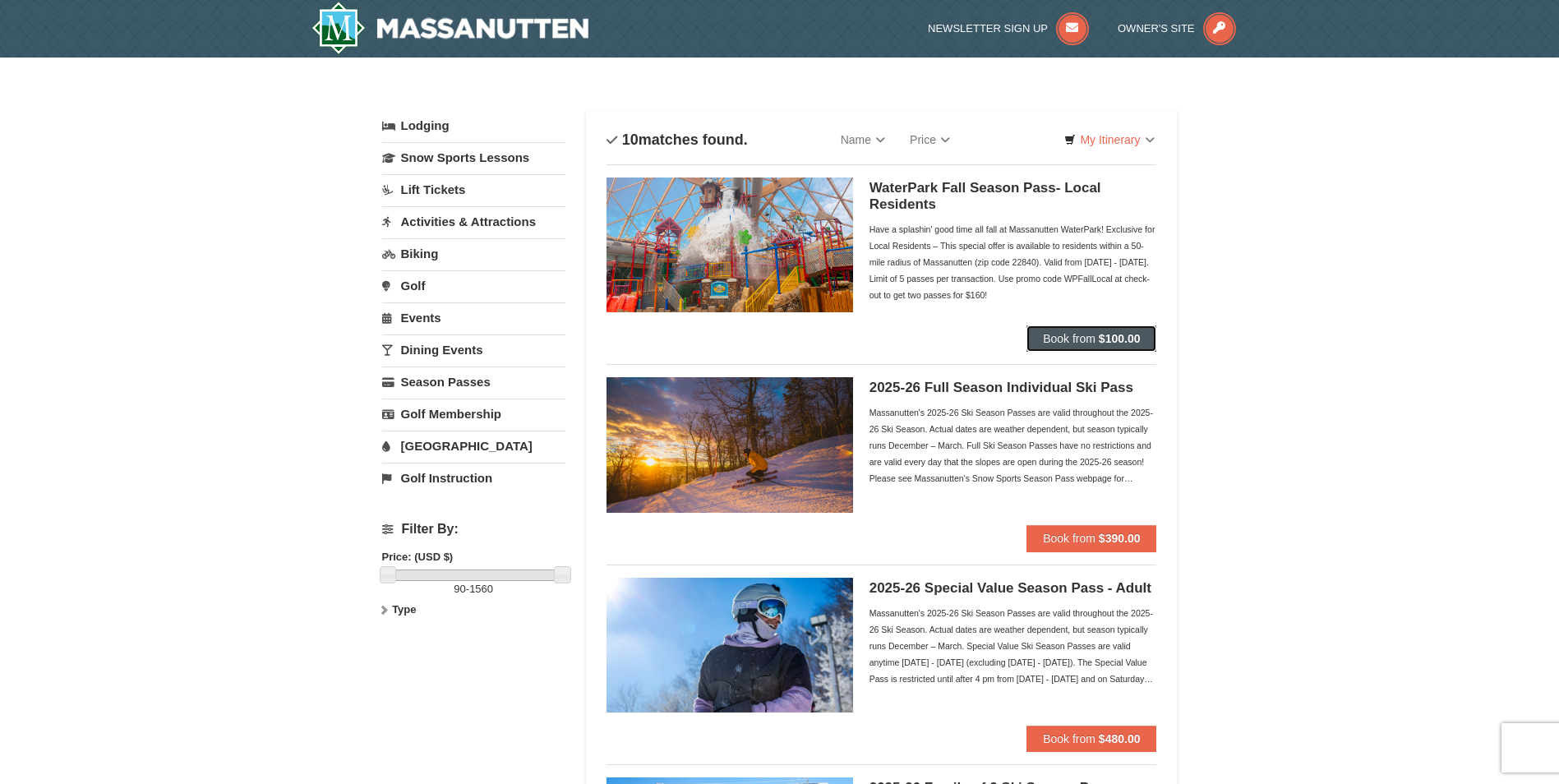
click at [1059, 330] on button "Book from $100.00" at bounding box center [1092, 338] width 130 height 26
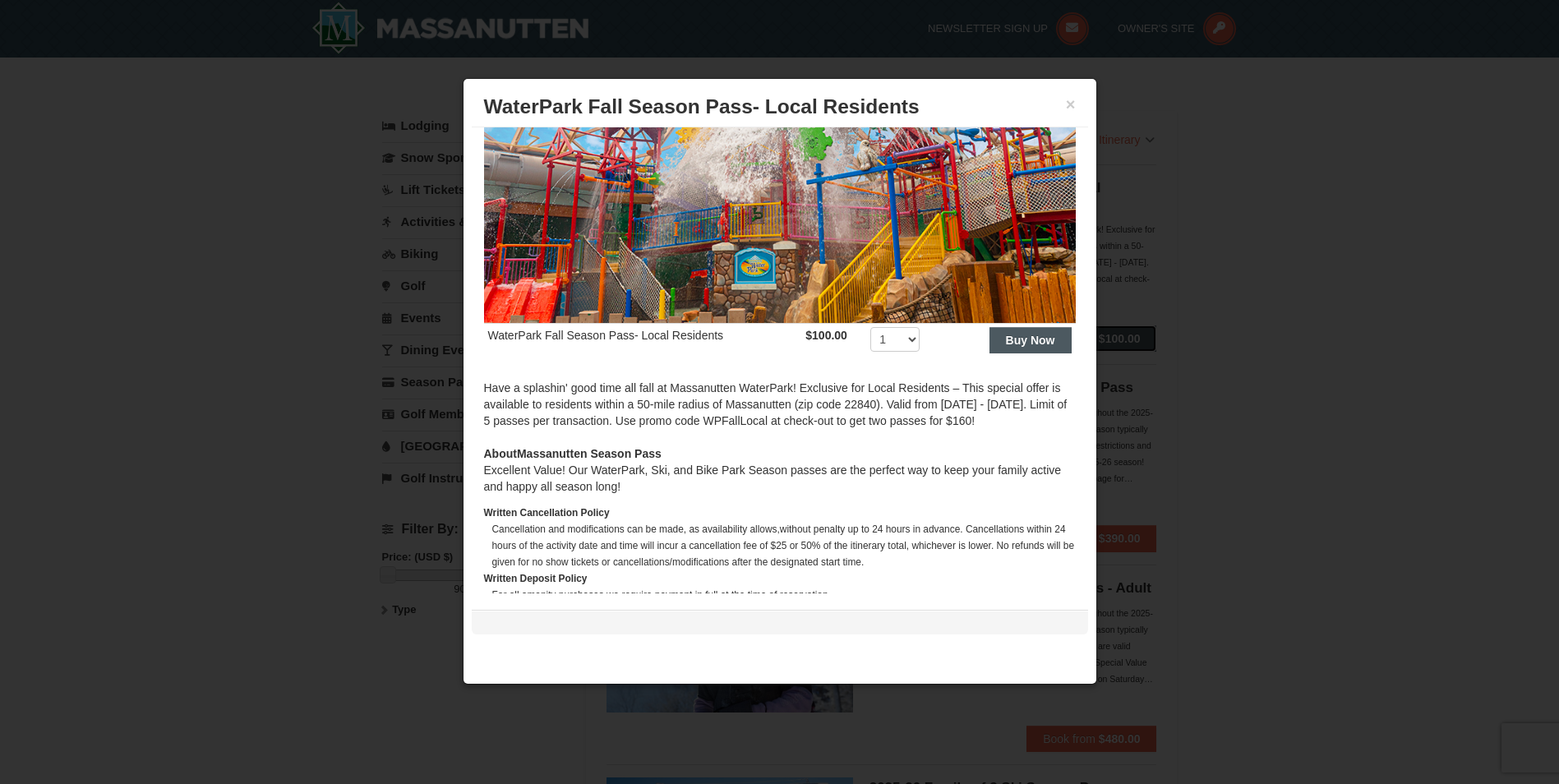
scroll to position [116, 0]
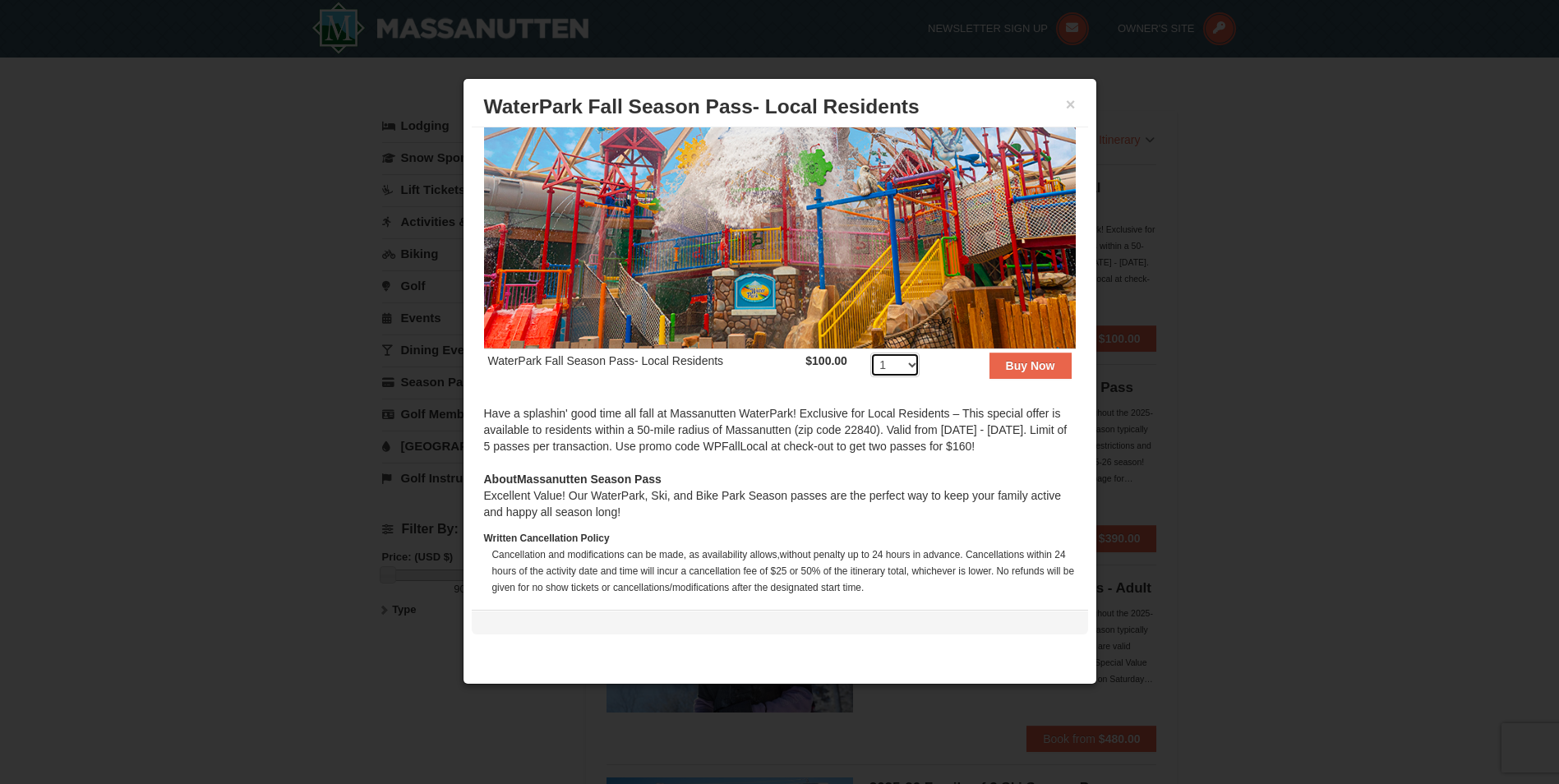
click at [902, 359] on select "1 2 3 4 5 6 7 8 9 10 11 12 13 14 15 16 17 18 19 20 21 22 23 24 25 26 27 28 29 3…" at bounding box center [895, 365] width 50 height 25
select select "2"
click at [870, 353] on select "1 2 3 4 5 6 7 8 9 10 11 12 13 14 15 16 17 18 19 20 21 22 23 24 25 26 27 28 29 3…" at bounding box center [895, 365] width 50 height 25
click at [1006, 362] on strong "Buy Now" at bounding box center [1031, 365] width 50 height 13
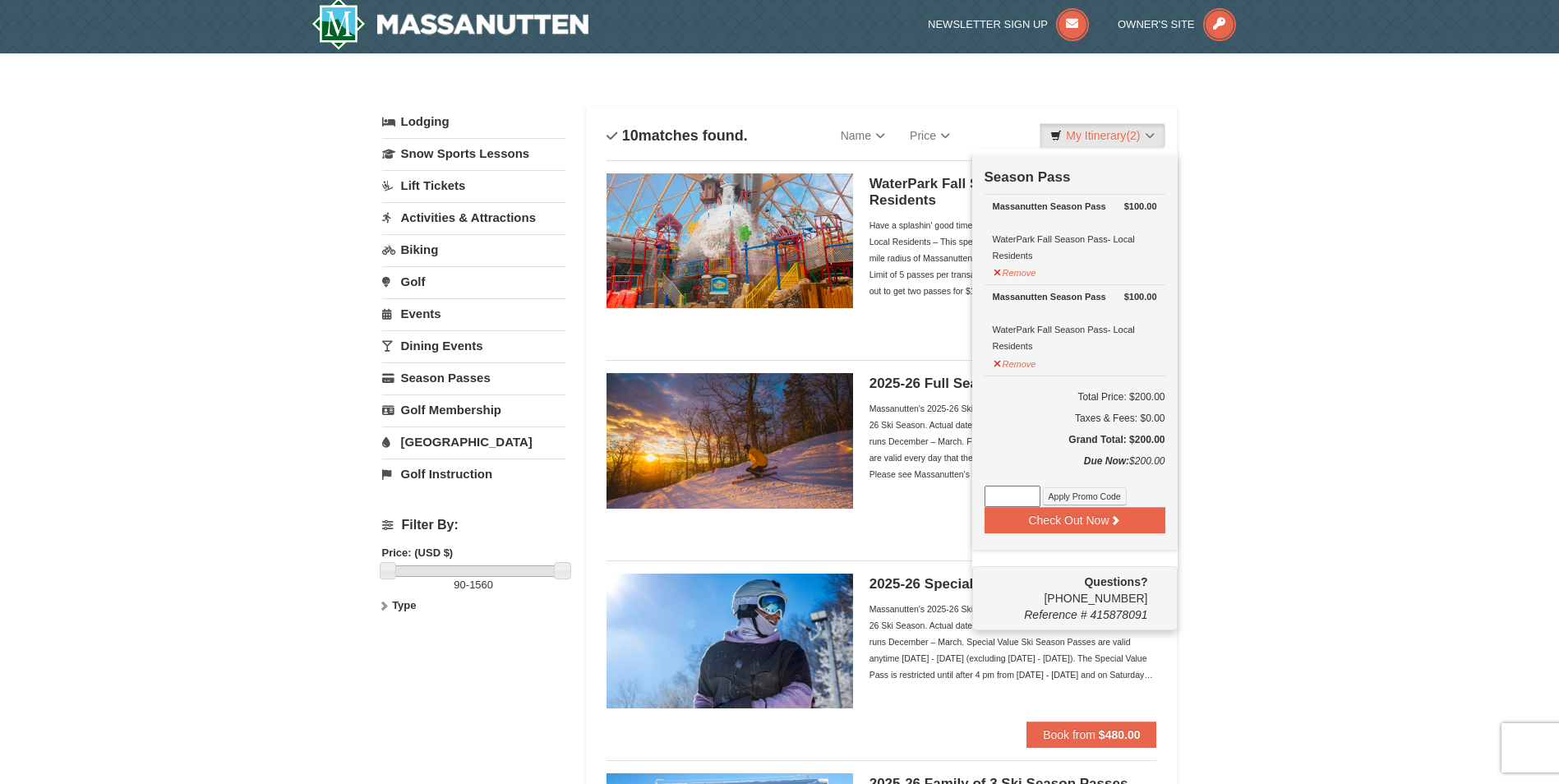
scroll to position [5, 0]
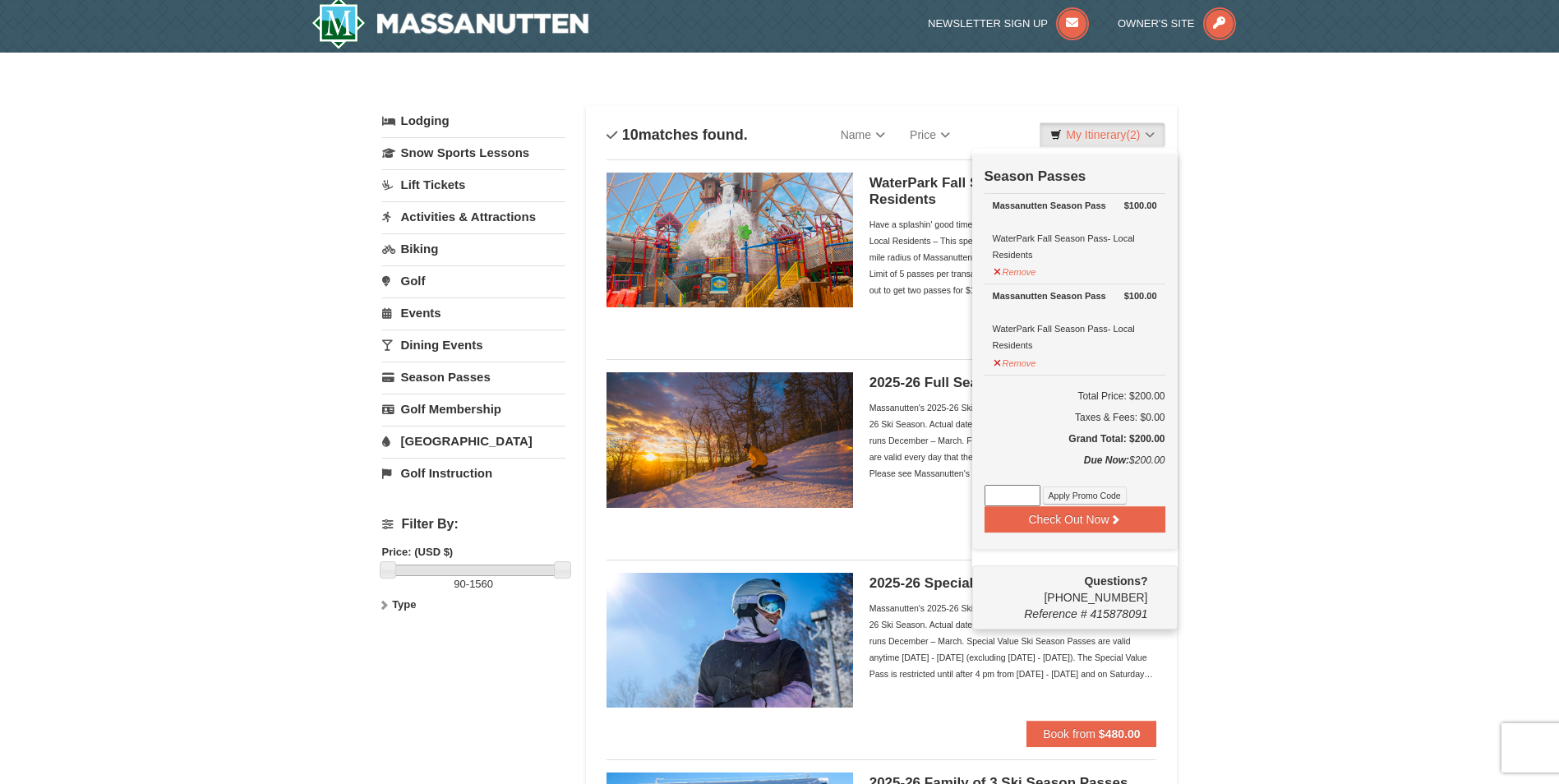
click at [1014, 489] on input at bounding box center [1011, 495] width 56 height 21
type input "WPFallLocal"
click at [1024, 517] on button "Check Out Now" at bounding box center [1075, 519] width 181 height 26
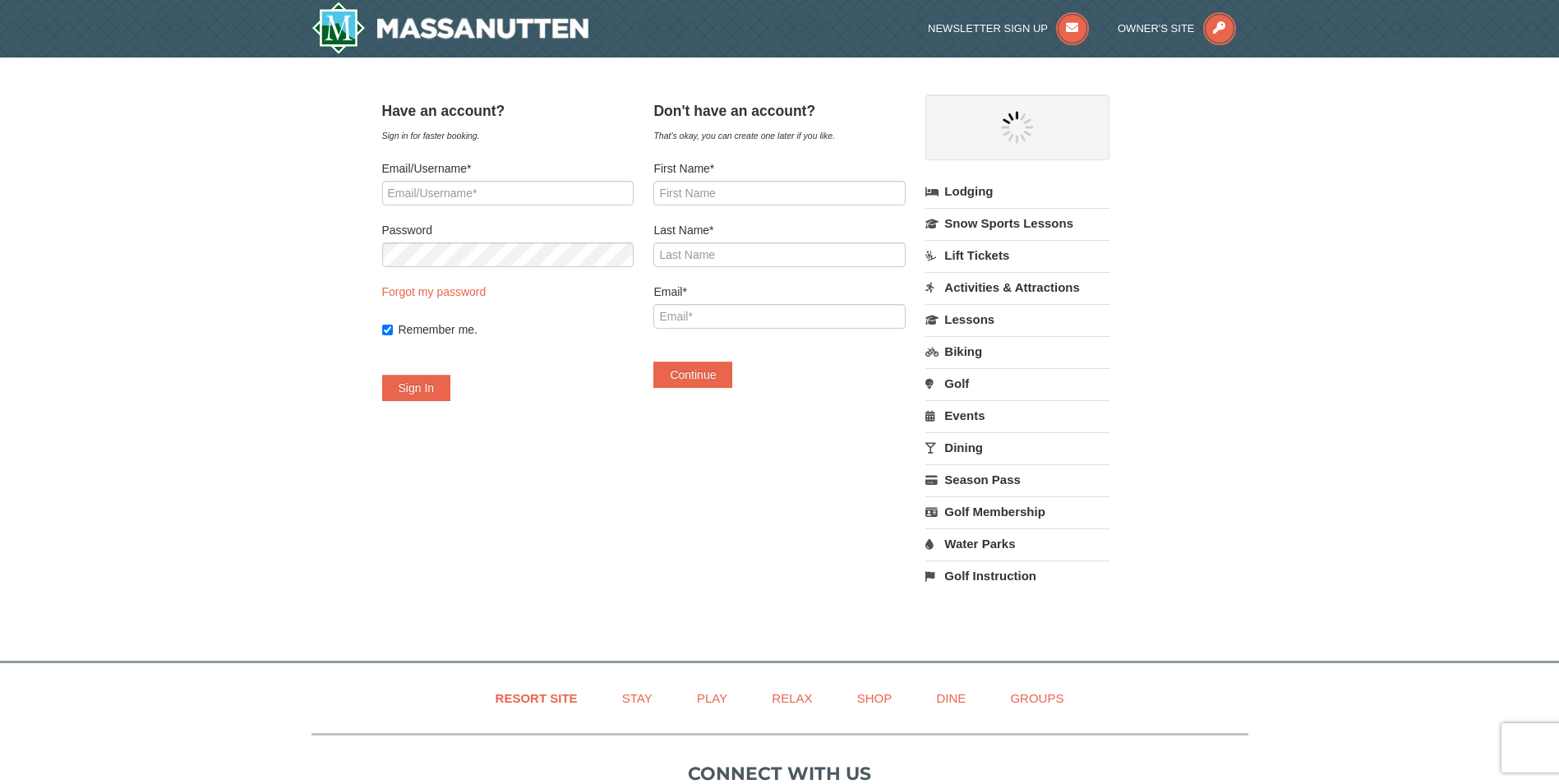
select select "9"
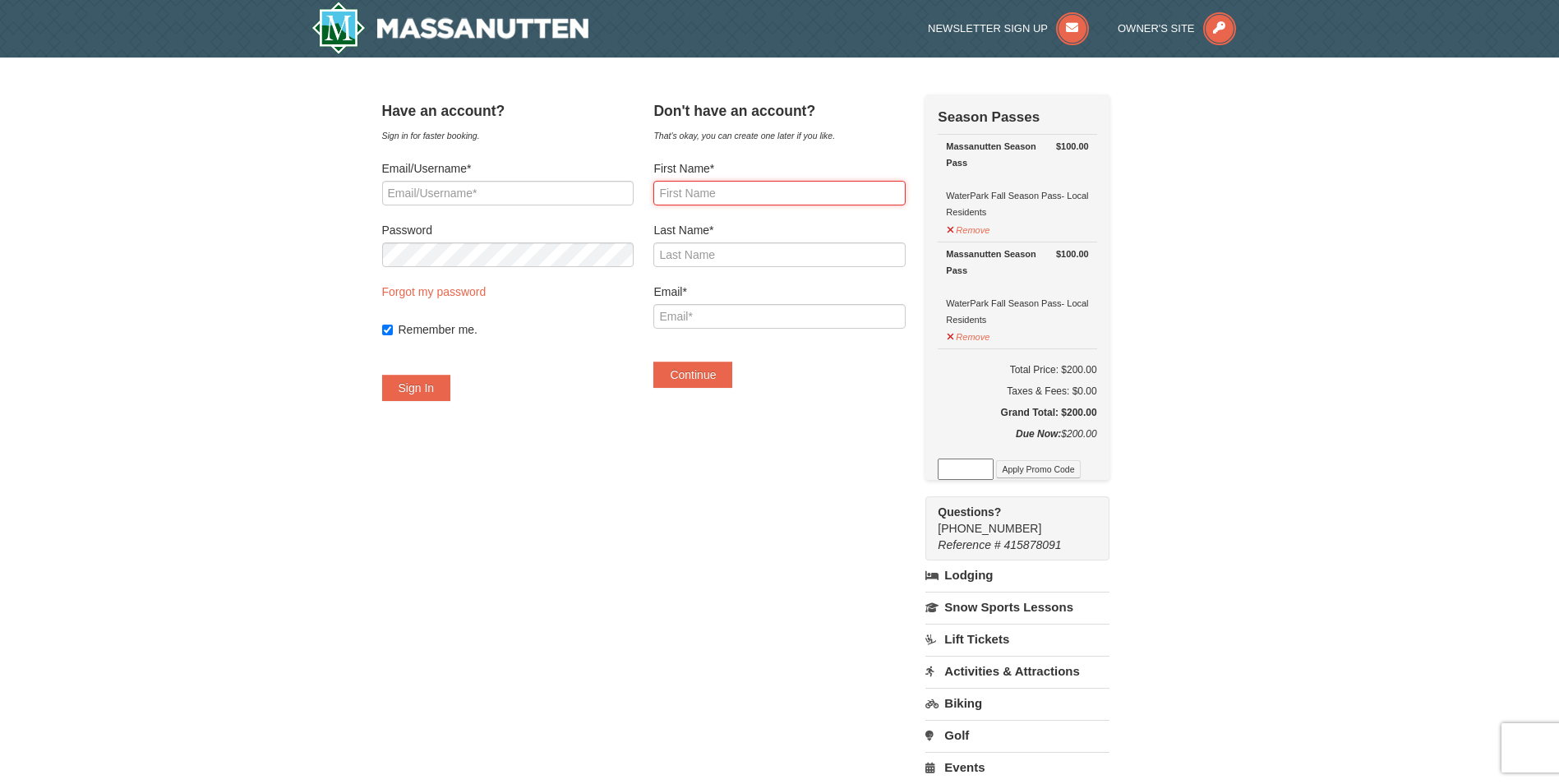
click at [733, 194] on input "First Name*" at bounding box center [779, 193] width 251 height 25
type input "[PERSON_NAME]"
type input "[PERSON_NAME][EMAIL_ADDRESS][DOMAIN_NAME]"
click at [693, 384] on button "Continue" at bounding box center [693, 374] width 79 height 26
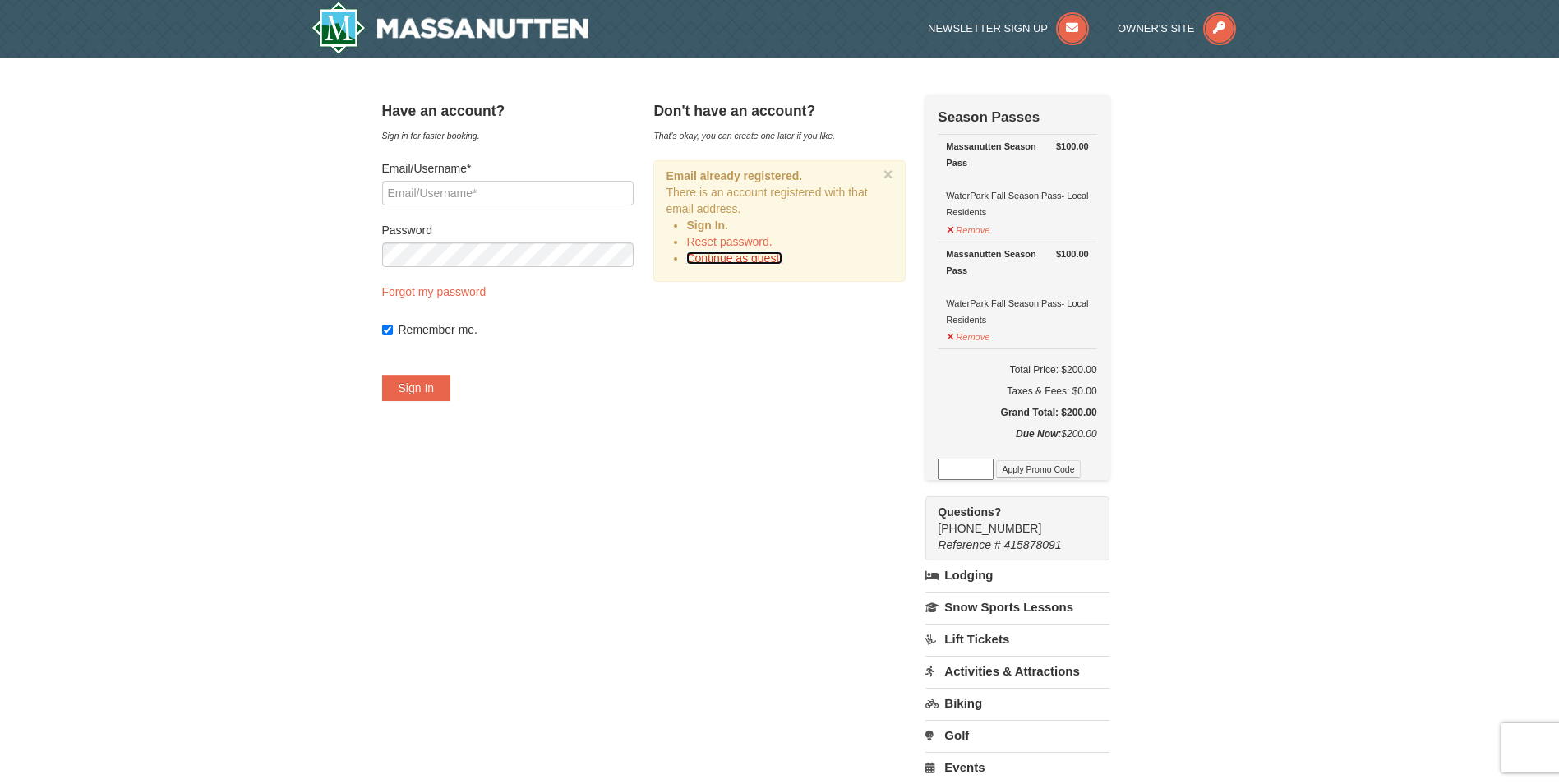
click at [750, 259] on link "Continue as guest." at bounding box center [734, 257] width 97 height 13
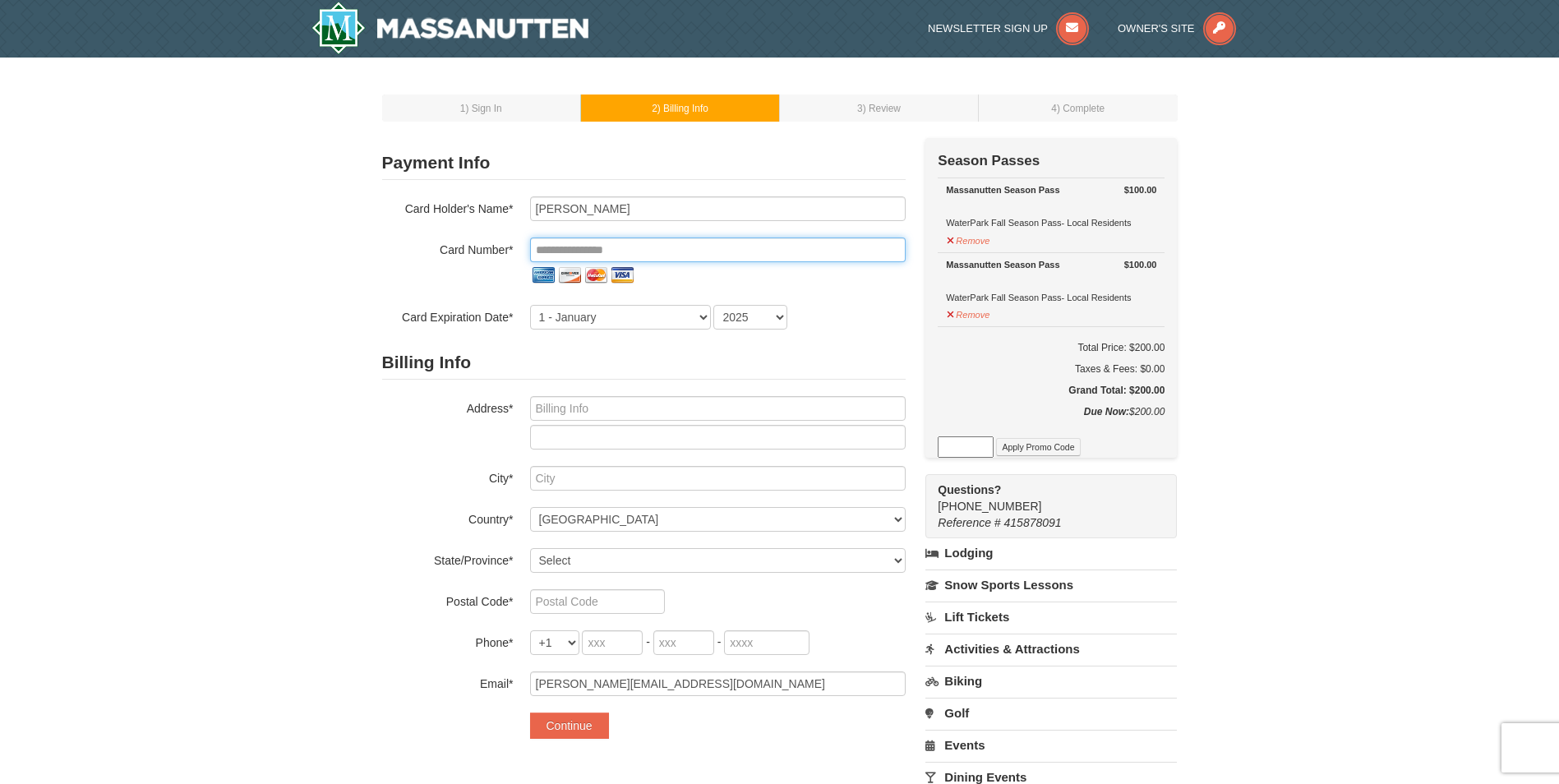
click at [671, 245] on input "tel" at bounding box center [718, 249] width 376 height 25
type input "PO box 104 Dayton VA 22821"
type input "Dayton"
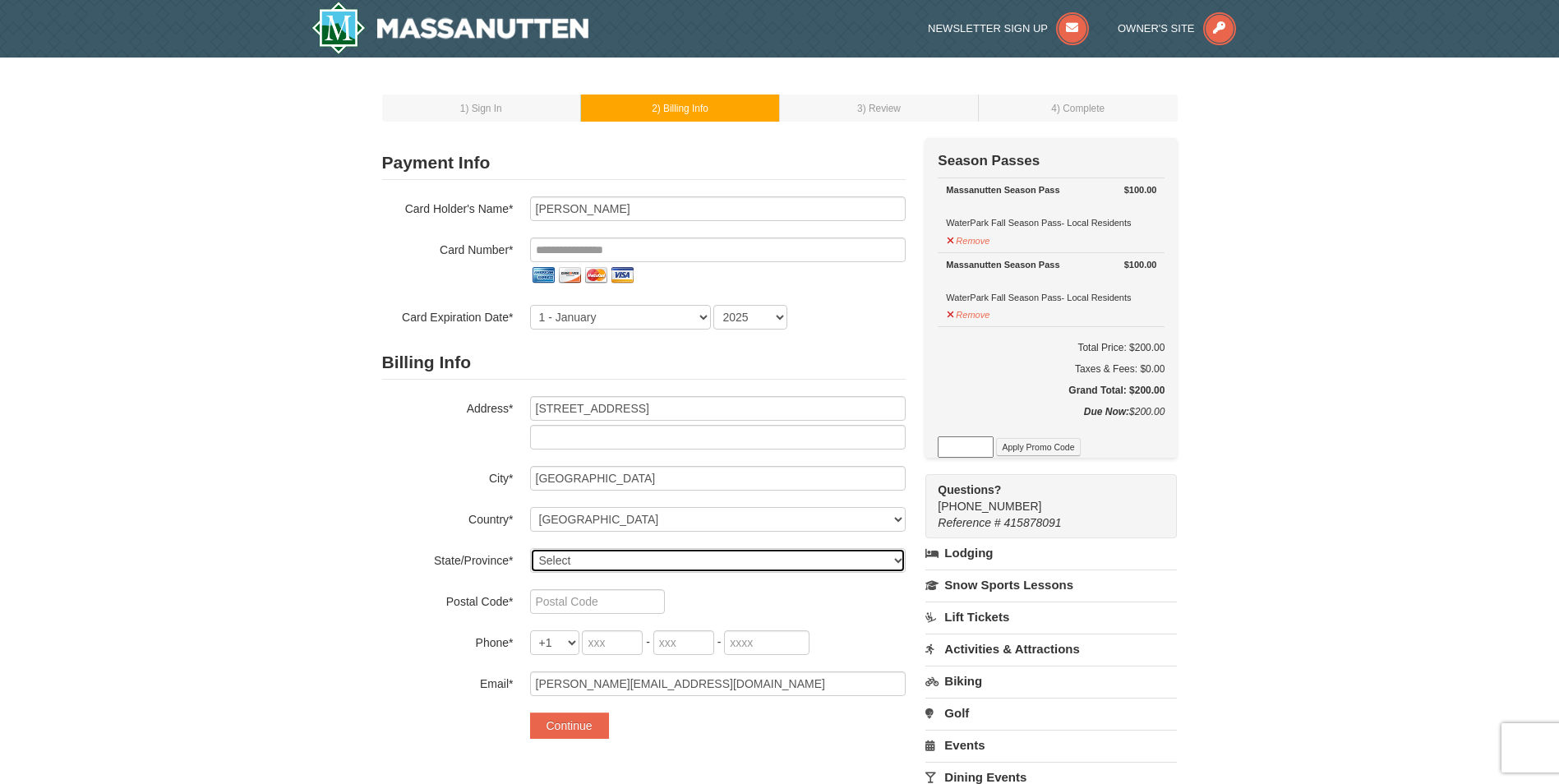
select select "VA"
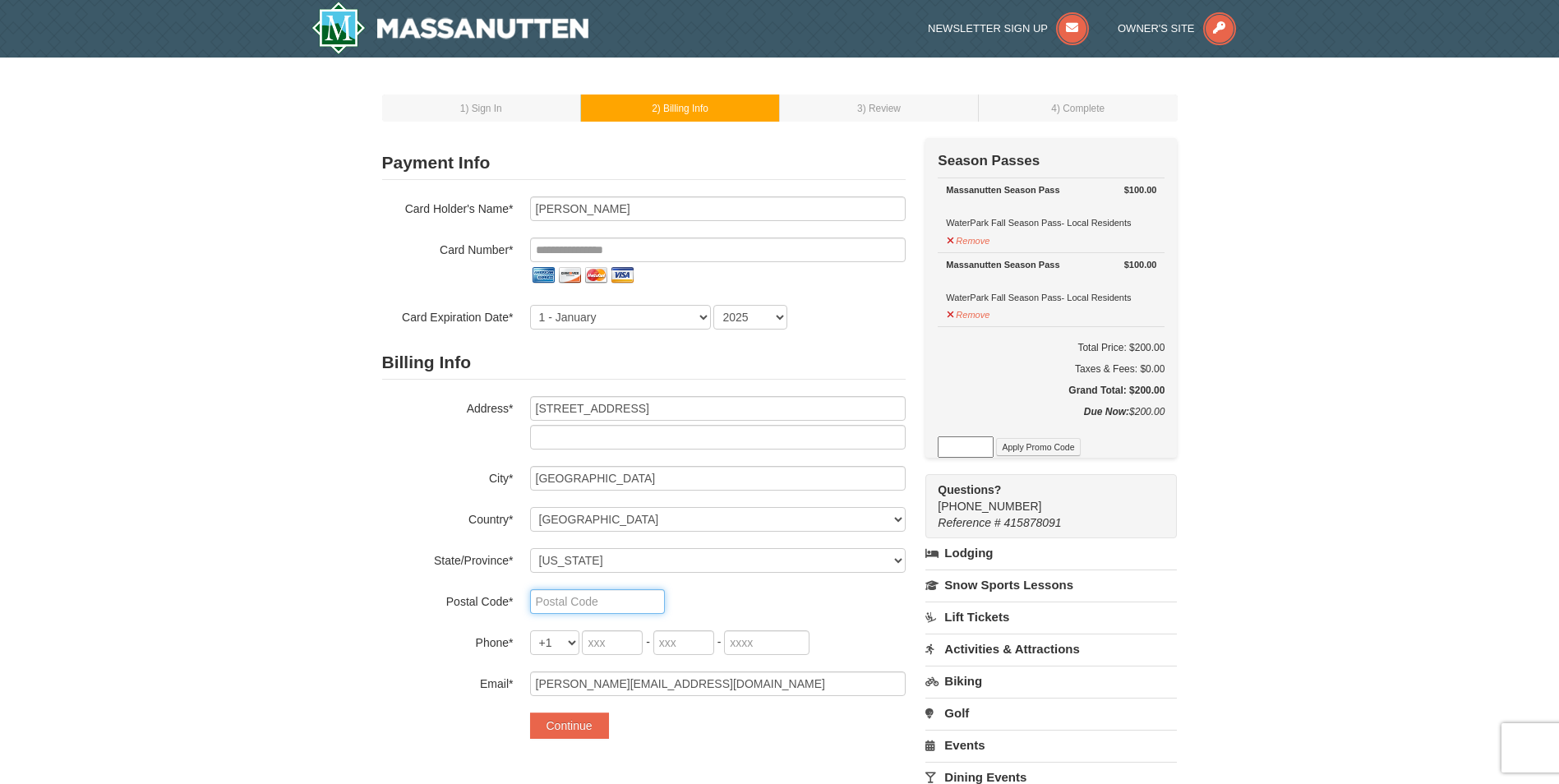
type input "22821"
type input "**********"
select select "5"
select select "2030"
click at [290, 336] on div "1 ) Sign In 2 ) Billing Info 3 ) Review ) Complete ×" at bounding box center [779, 515] width 1559 height 916
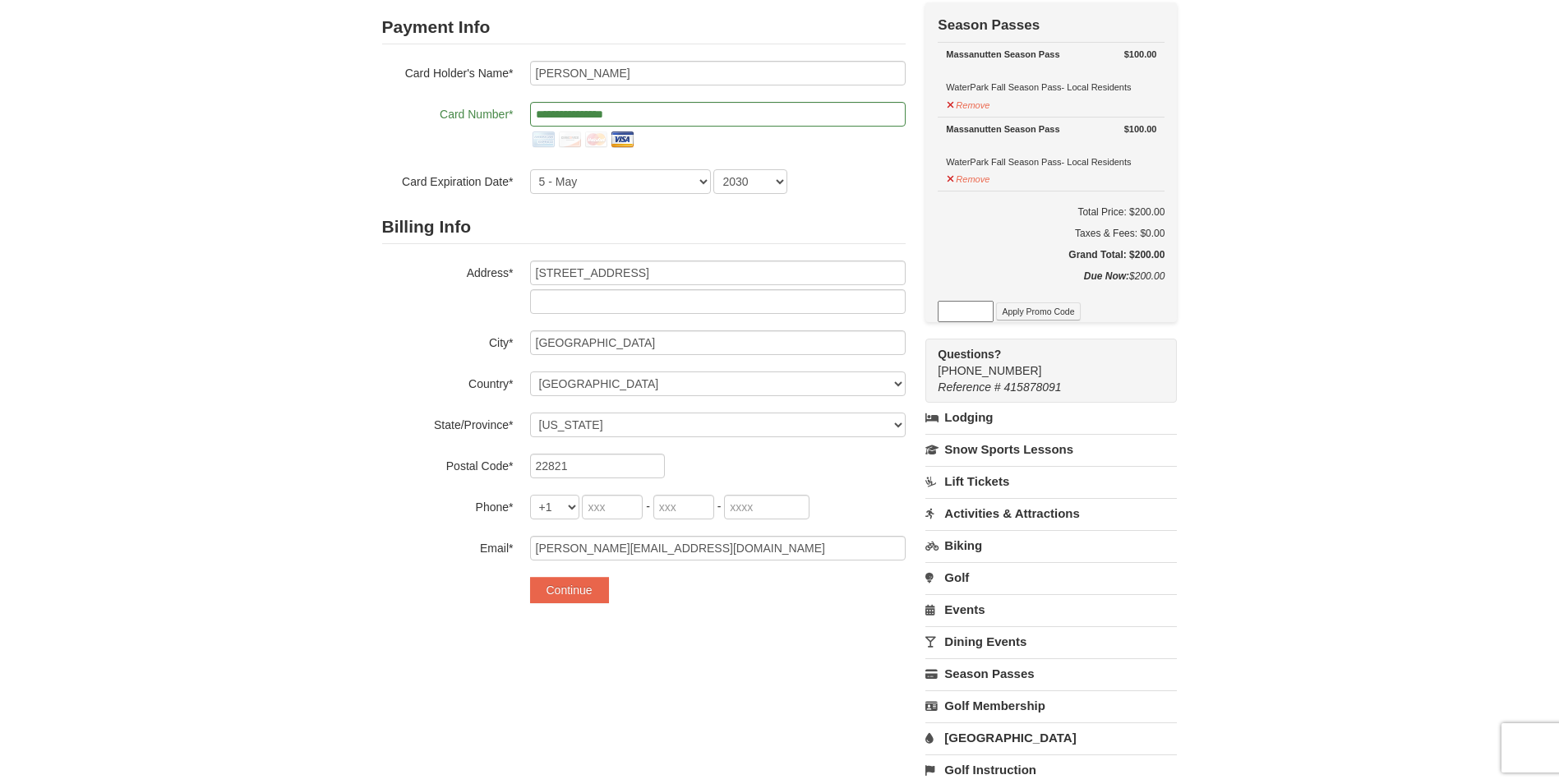
scroll to position [164, 0]
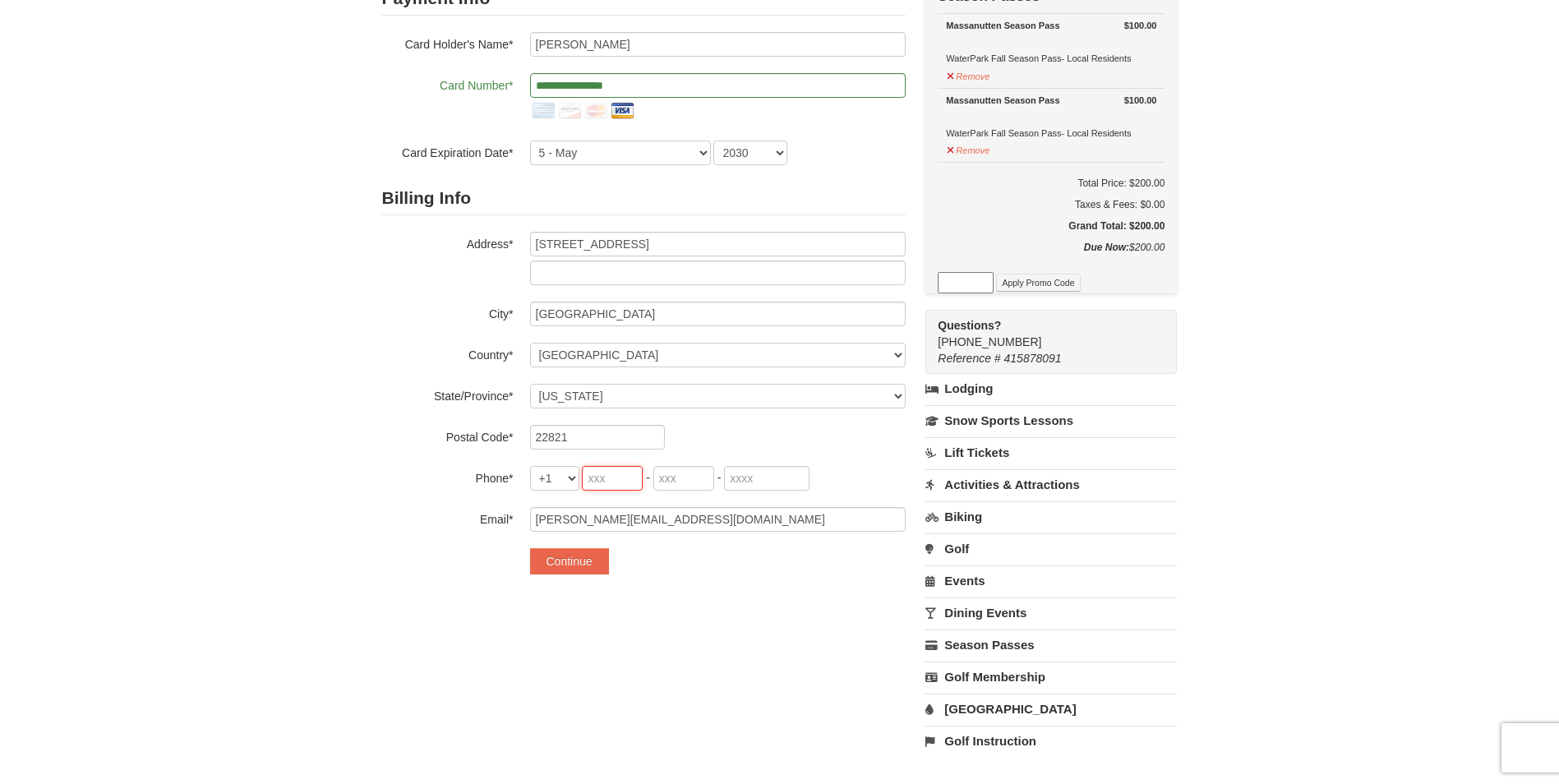
click at [602, 482] on input "tel" at bounding box center [612, 477] width 61 height 25
type input "540"
type input "820"
type input "9096"
click at [571, 558] on button "Continue" at bounding box center [570, 561] width 79 height 26
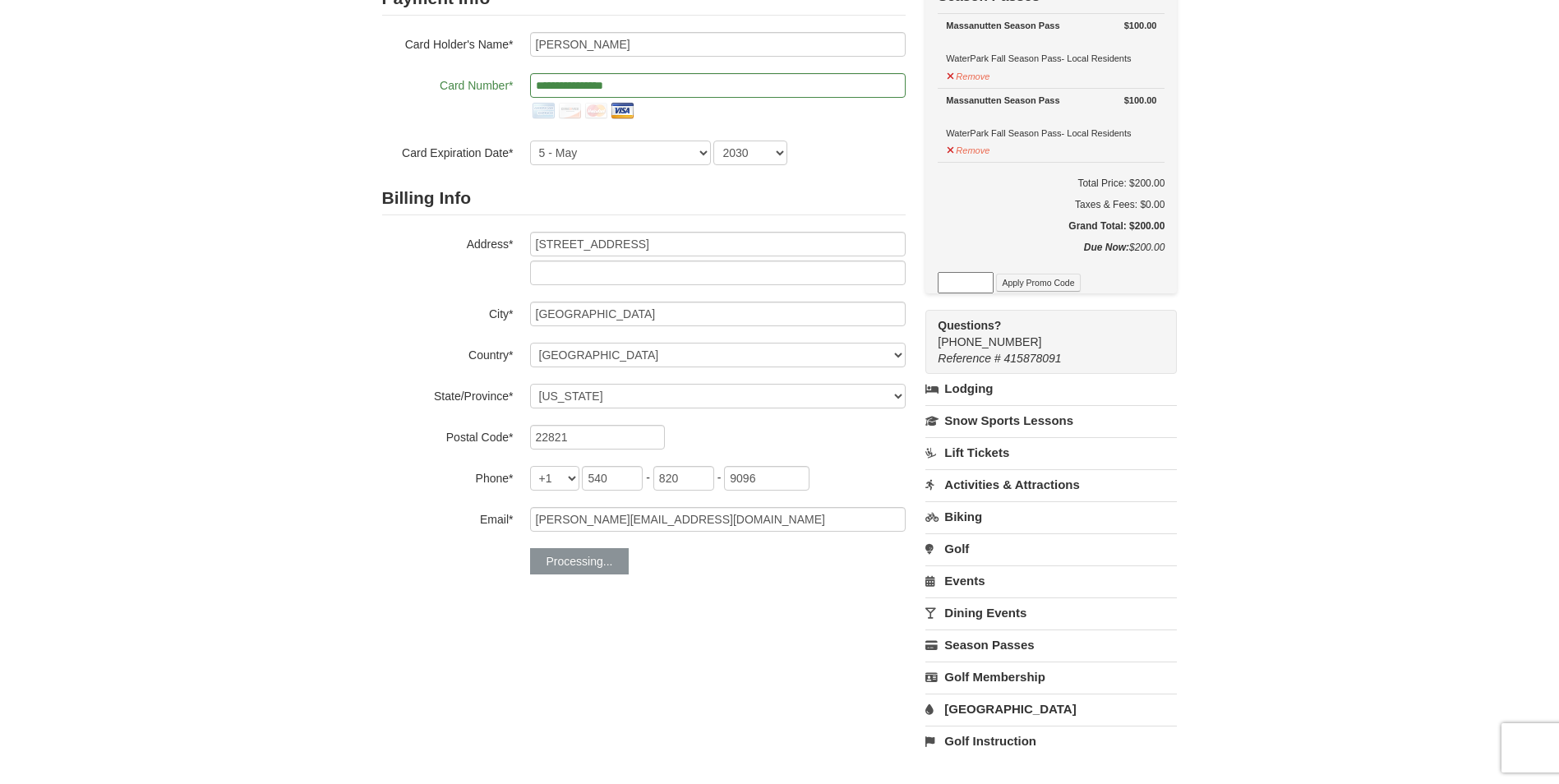
click at [969, 287] on input at bounding box center [965, 282] width 56 height 21
type input "WPFallLocal"
click at [1032, 282] on button "Apply Promo Code" at bounding box center [1038, 282] width 84 height 18
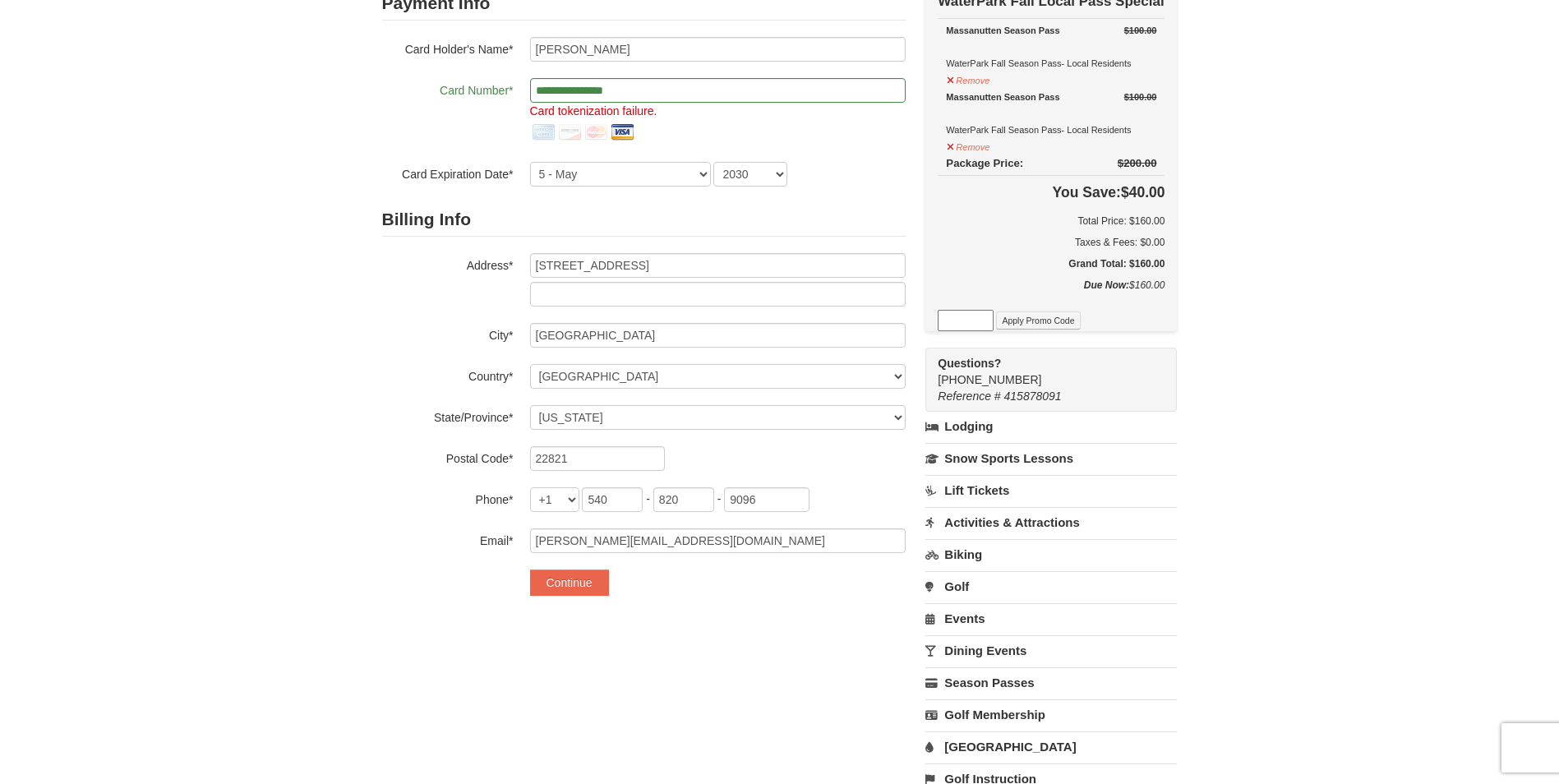
scroll to position [0, 0]
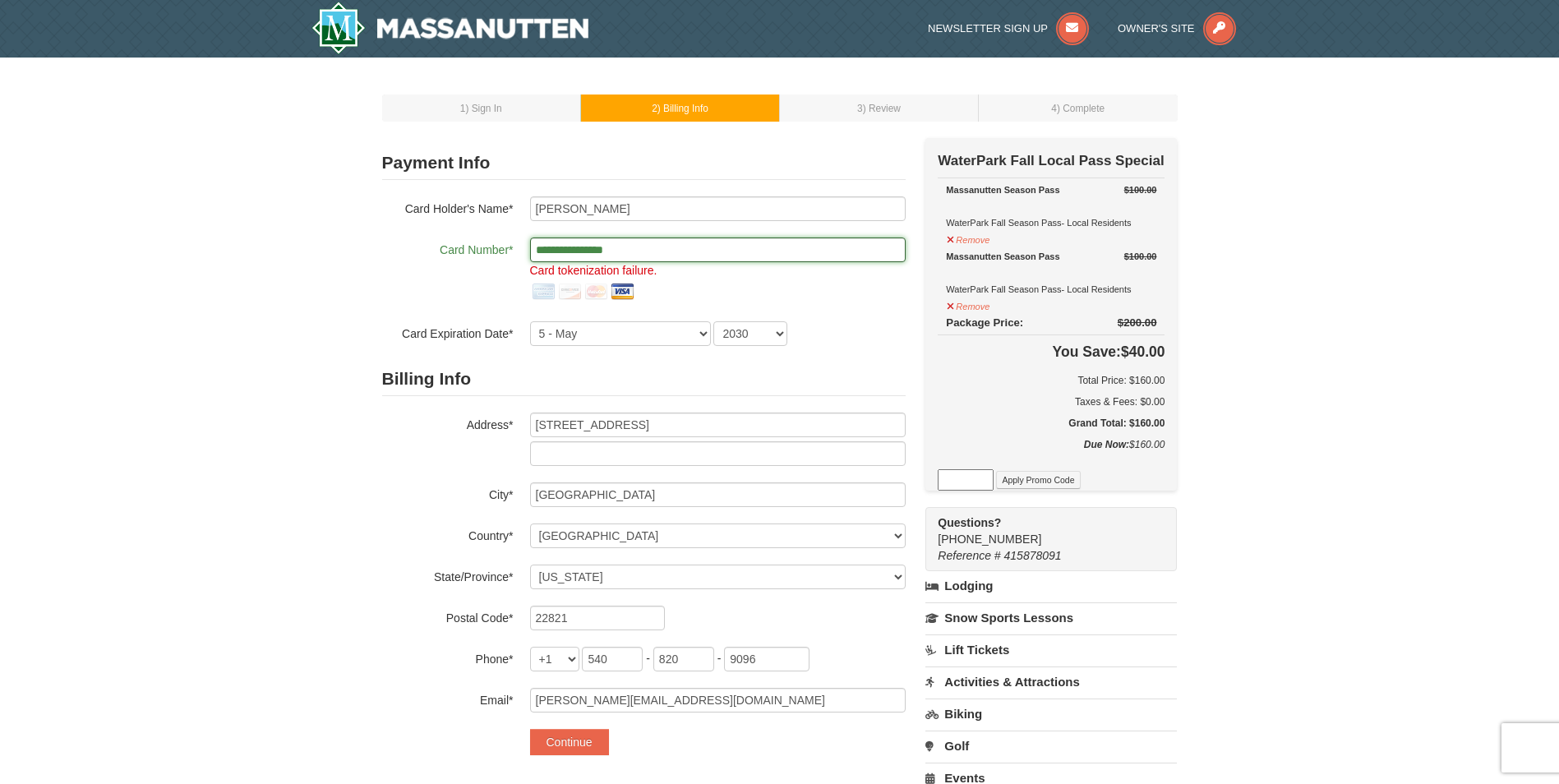
click at [666, 247] on input "**********" at bounding box center [718, 249] width 376 height 25
click at [538, 740] on button "Continue" at bounding box center [570, 741] width 79 height 26
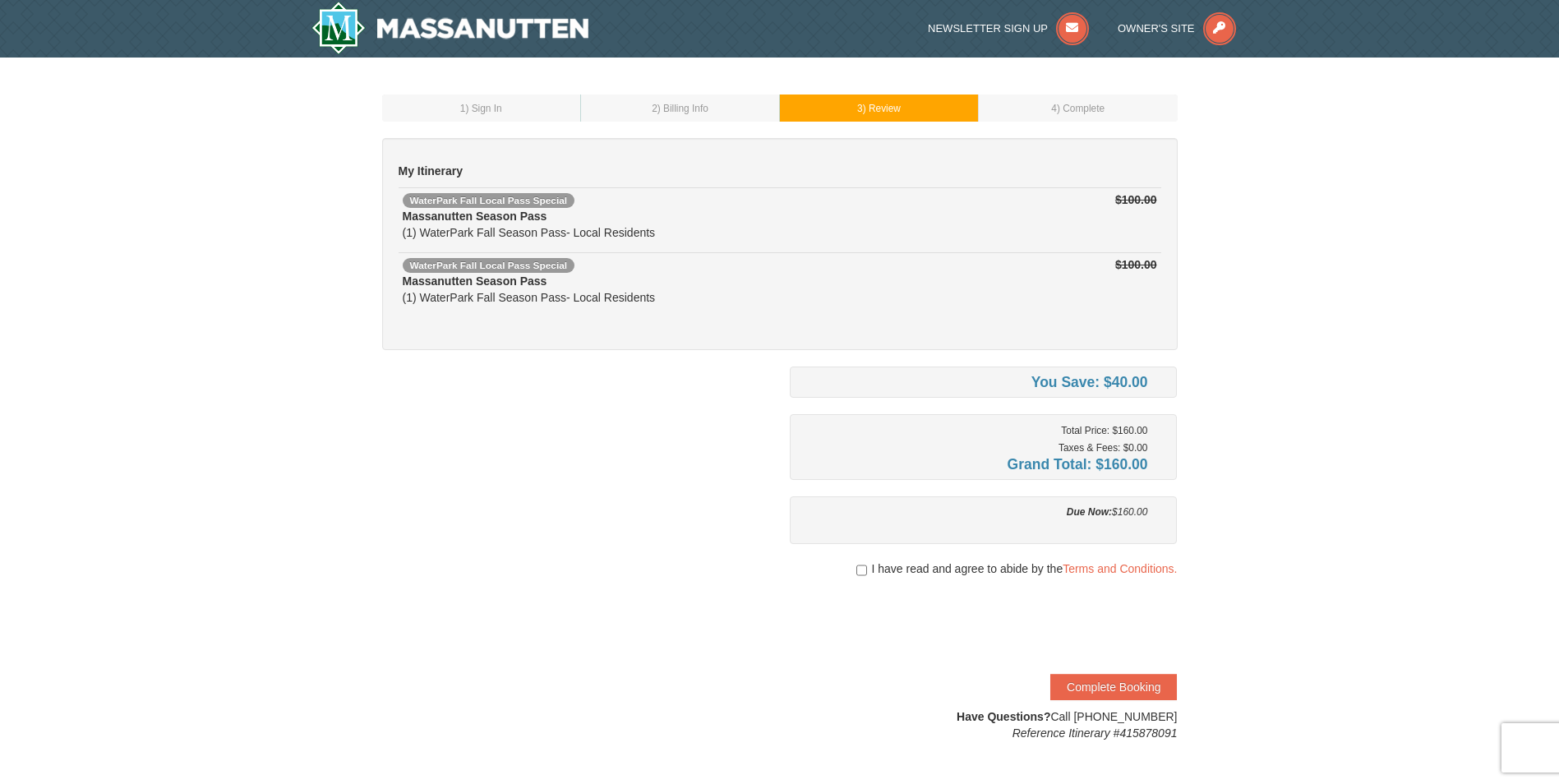
click at [854, 561] on div "I have read and agree to abide by the Terms and Conditions." at bounding box center [983, 568] width 388 height 16
click at [861, 569] on input "checkbox" at bounding box center [861, 570] width 11 height 13
checkbox input "true"
click at [1119, 684] on button "Complete Booking" at bounding box center [1113, 687] width 126 height 26
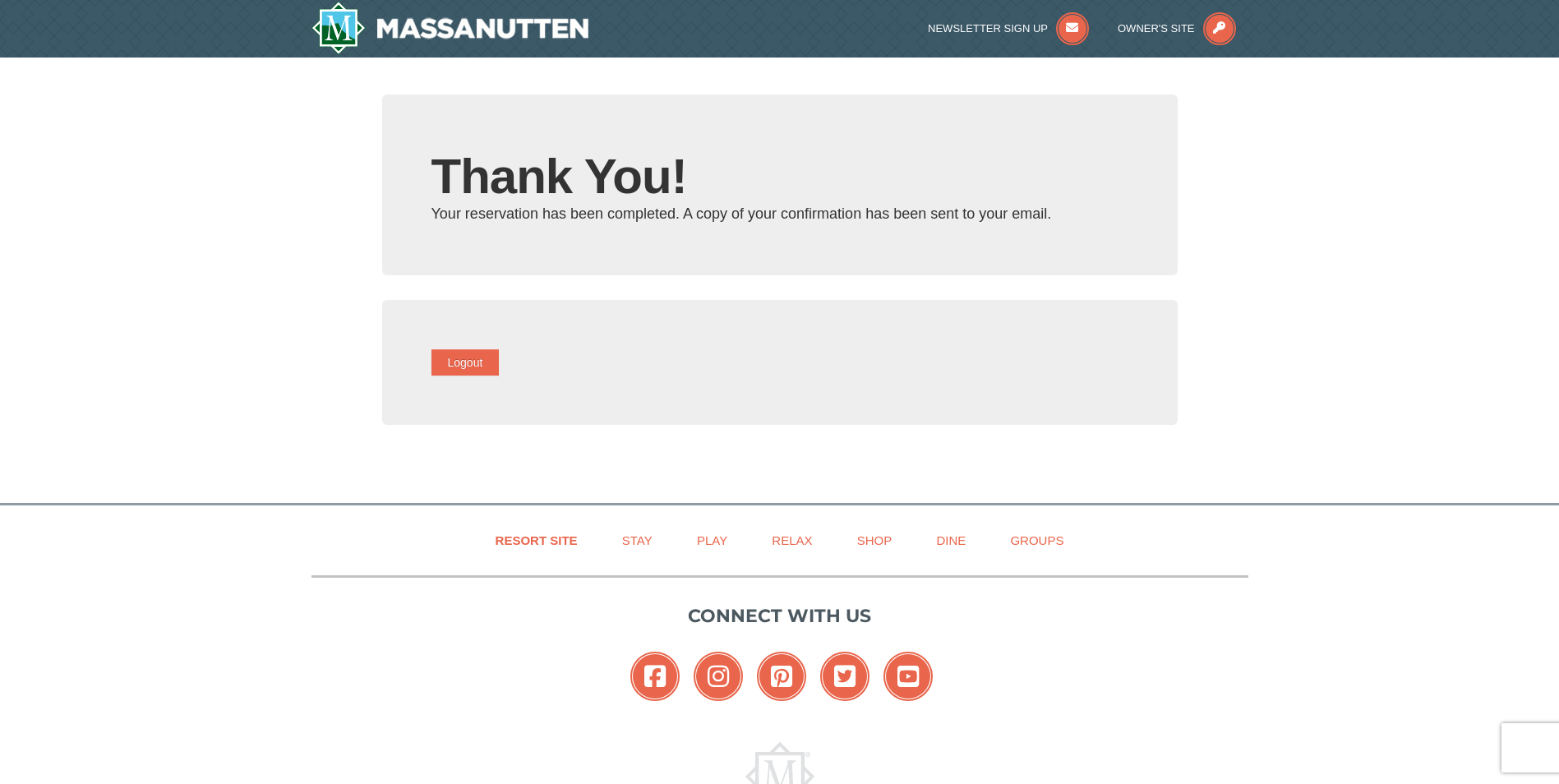
type input "[PERSON_NAME][EMAIL_ADDRESS][DOMAIN_NAME]"
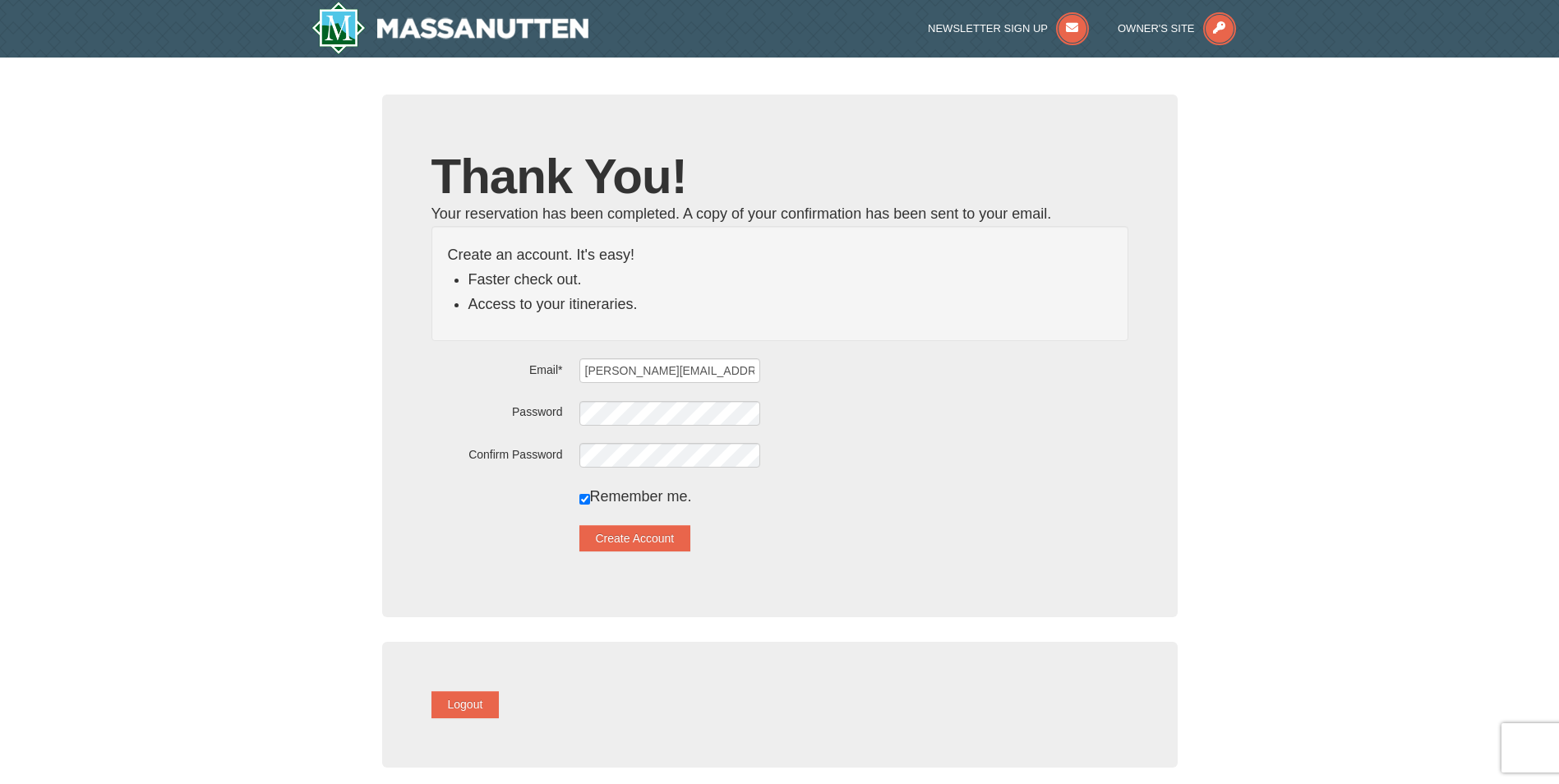
click at [1213, 286] on div "× Thank You! Your reservation has been completed. A copy of your confirmation h…" at bounding box center [779, 442] width 1559 height 771
drag, startPoint x: 1216, startPoint y: 278, endPoint x: 1247, endPoint y: 322, distance: 53.8
click at [1247, 322] on div "× Thank You! Your reservation has been completed. A copy of your confirmation h…" at bounding box center [779, 442] width 1559 height 771
drag, startPoint x: 1247, startPoint y: 322, endPoint x: 1236, endPoint y: 295, distance: 29.2
click at [1236, 295] on div "× Thank You! Your reservation has been completed. A copy of your confirmation h…" at bounding box center [779, 442] width 1559 height 771
